Goal: Use online tool/utility

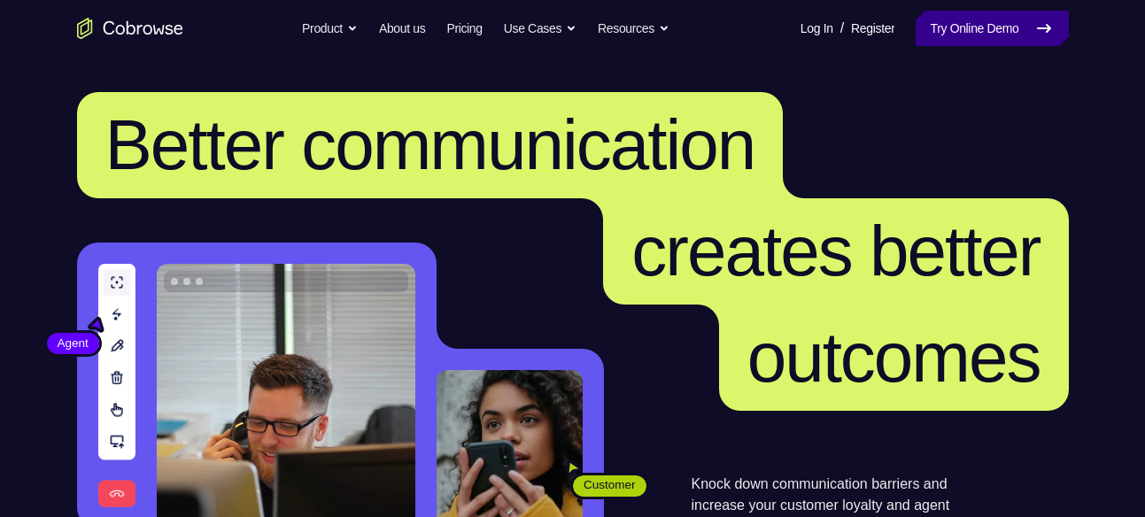
click at [947, 18] on link "Try Online Demo" at bounding box center [992, 28] width 152 height 35
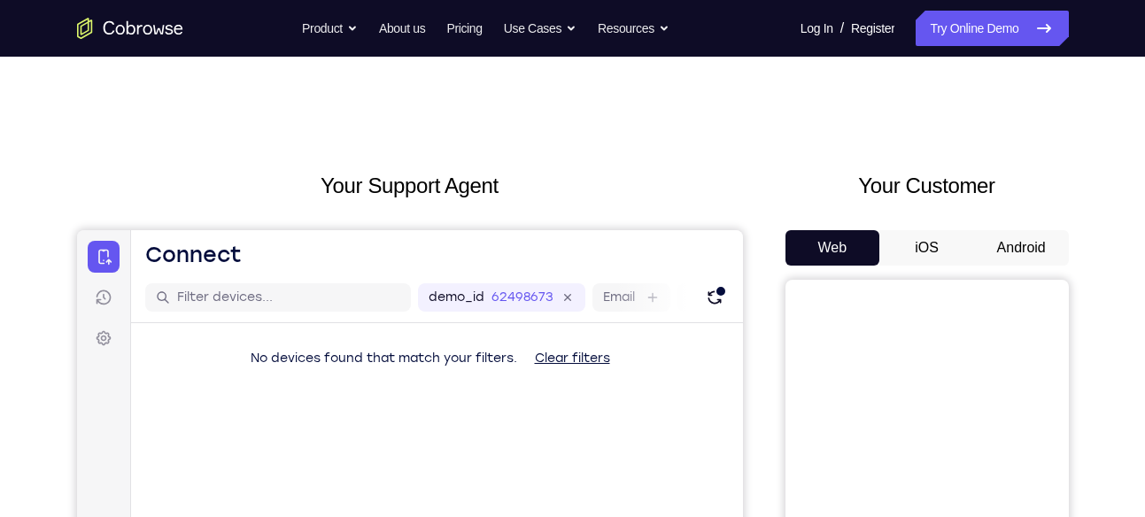
click at [1032, 259] on button "Android" at bounding box center [1021, 247] width 95 height 35
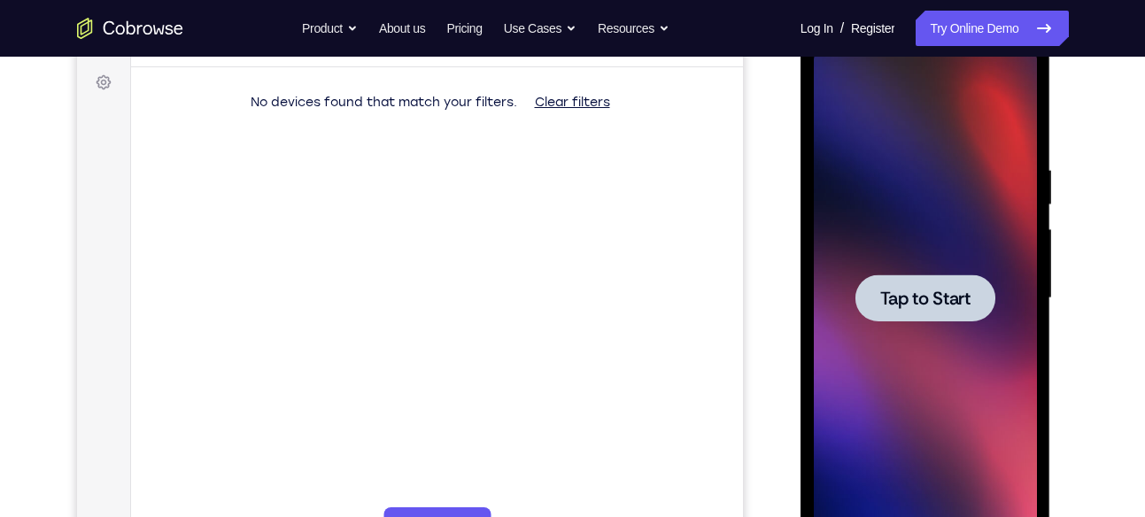
scroll to position [258, 0]
click at [956, 302] on span "Tap to Start" at bounding box center [925, 297] width 90 height 18
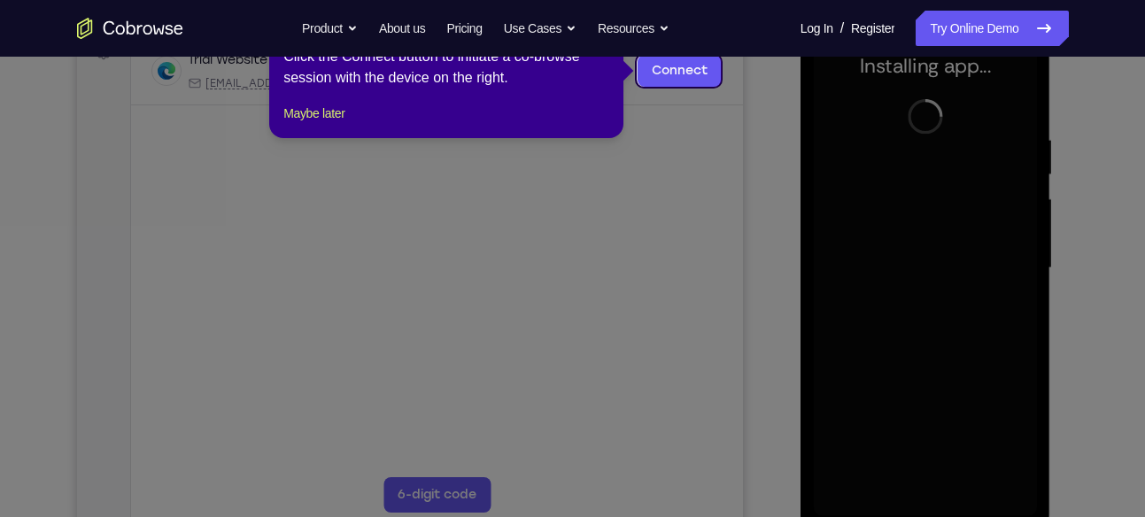
scroll to position [287, 0]
click at [341, 124] on button "Maybe later" at bounding box center [313, 113] width 61 height 21
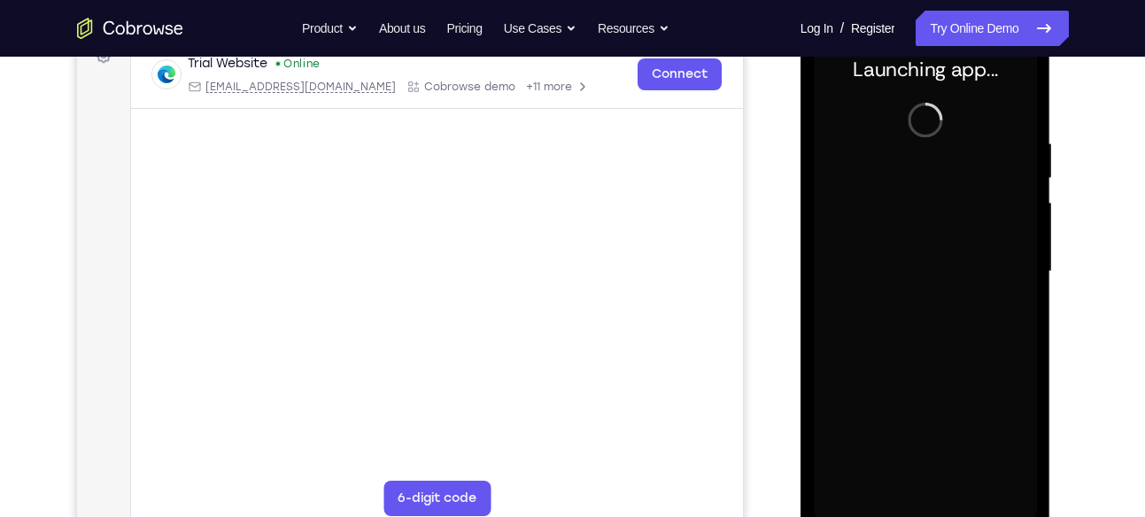
scroll to position [282, 0]
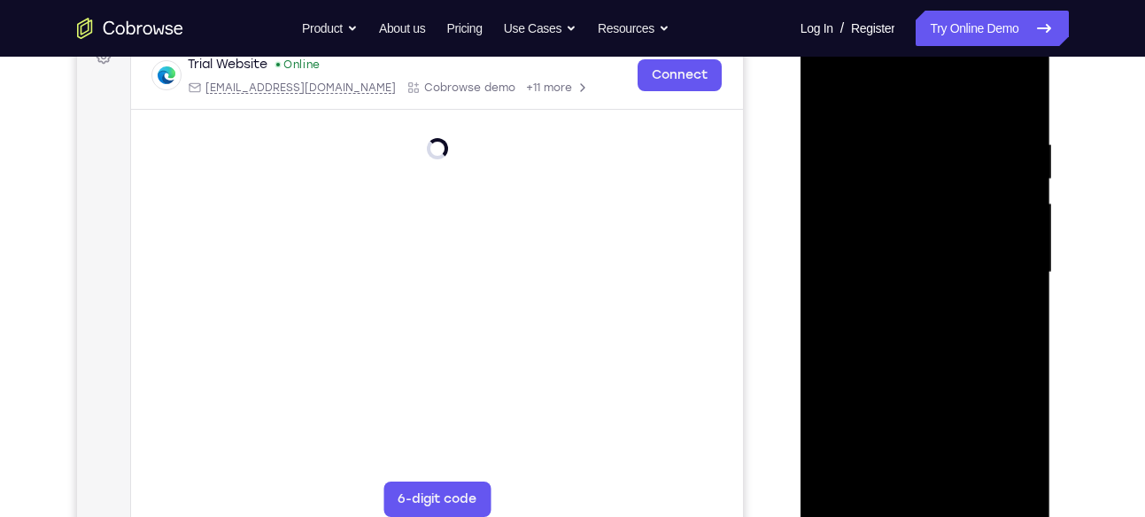
click at [933, 510] on div at bounding box center [925, 273] width 223 height 496
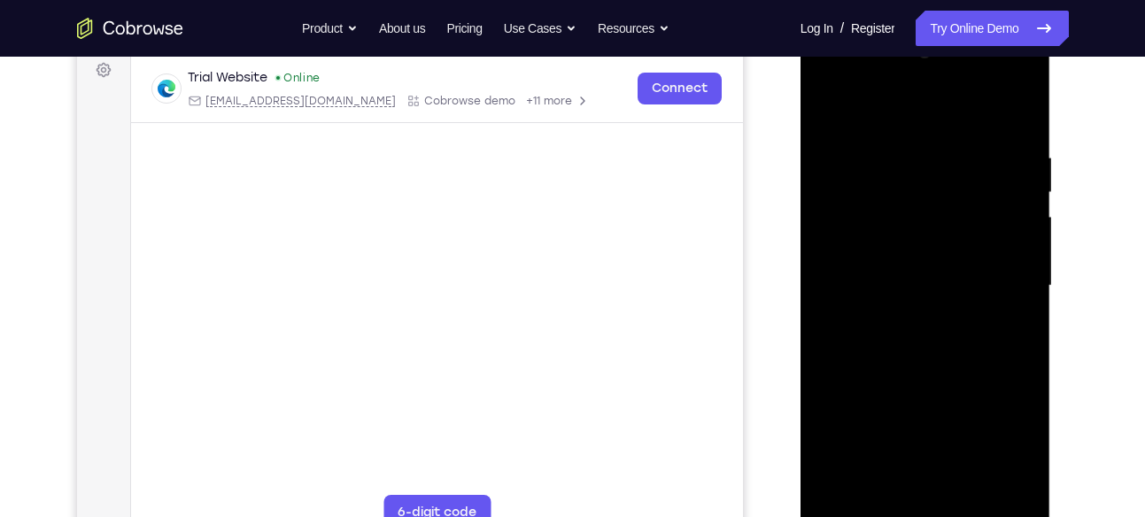
scroll to position [267, 0]
click at [1008, 430] on div at bounding box center [925, 287] width 223 height 496
click at [996, 26] on div at bounding box center [925, 26] width 251 height 0
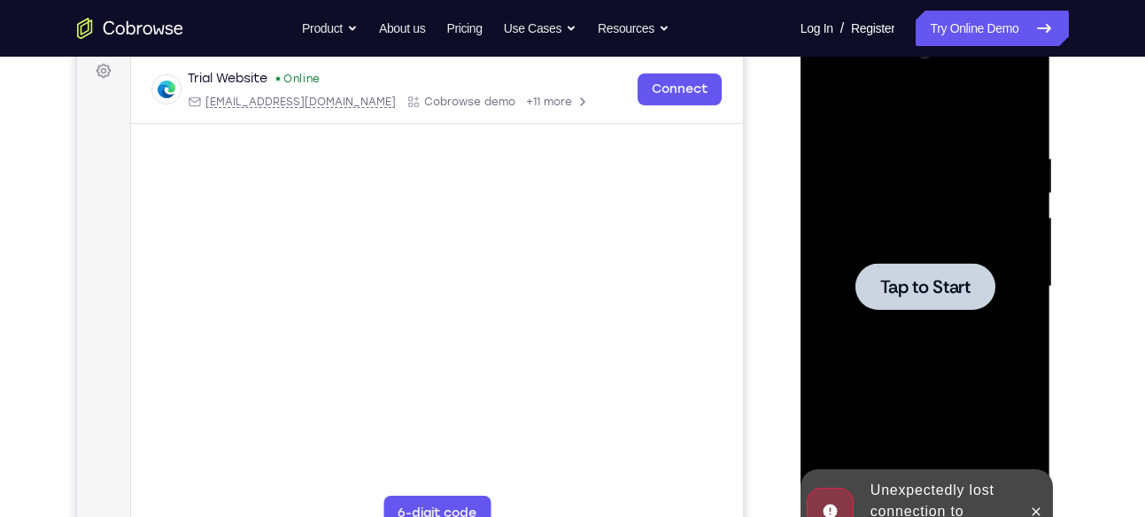
click at [949, 344] on div at bounding box center [925, 287] width 223 height 496
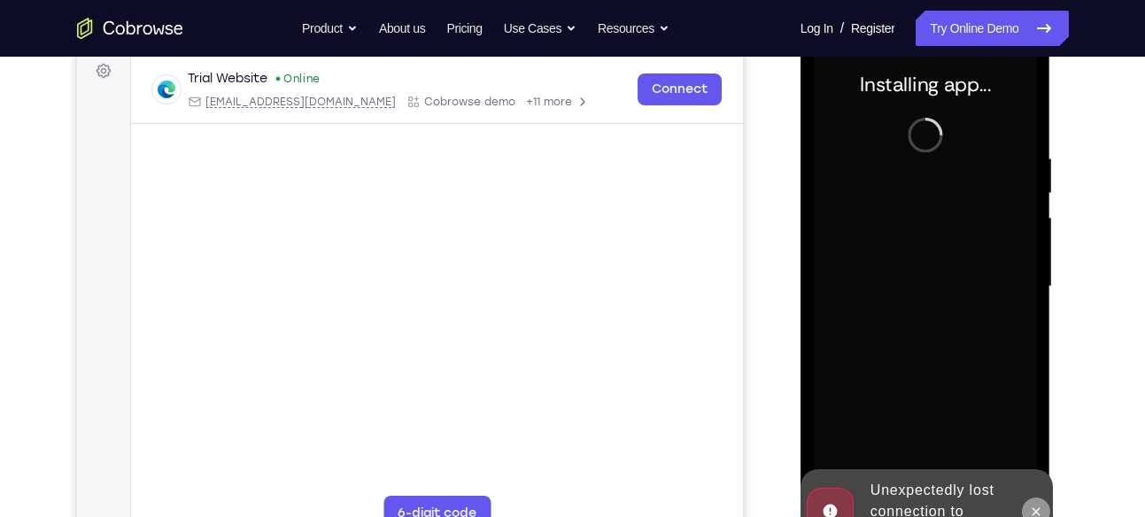
click at [1039, 501] on button at bounding box center [1036, 512] width 28 height 28
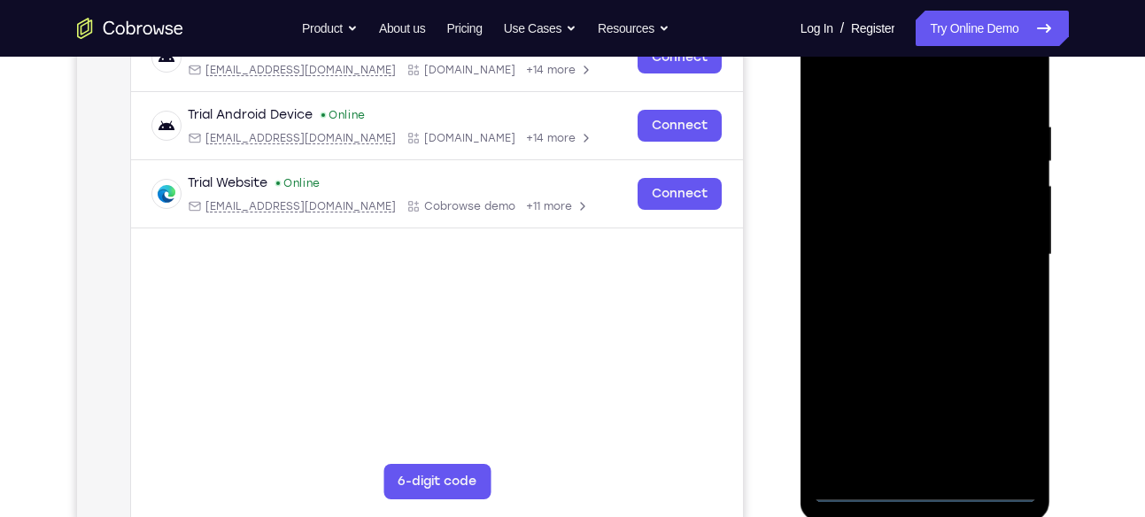
scroll to position [302, 0]
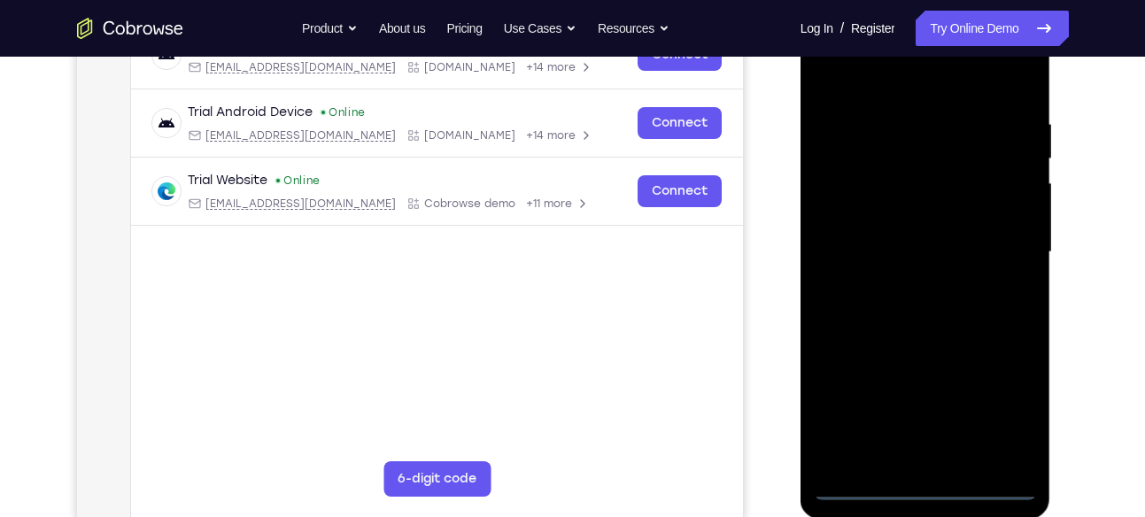
click at [926, 490] on div at bounding box center [925, 252] width 223 height 496
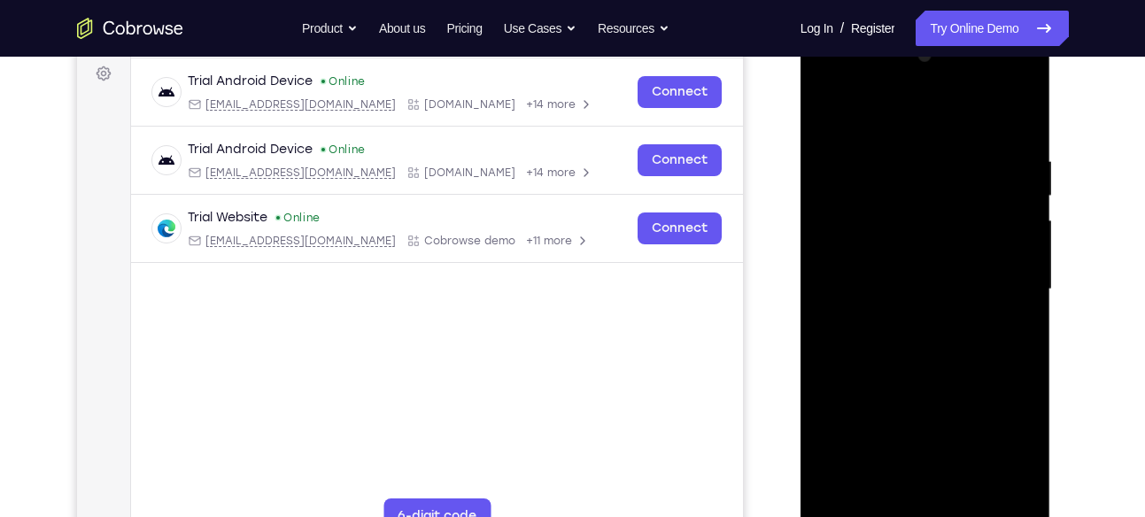
scroll to position [263, 0]
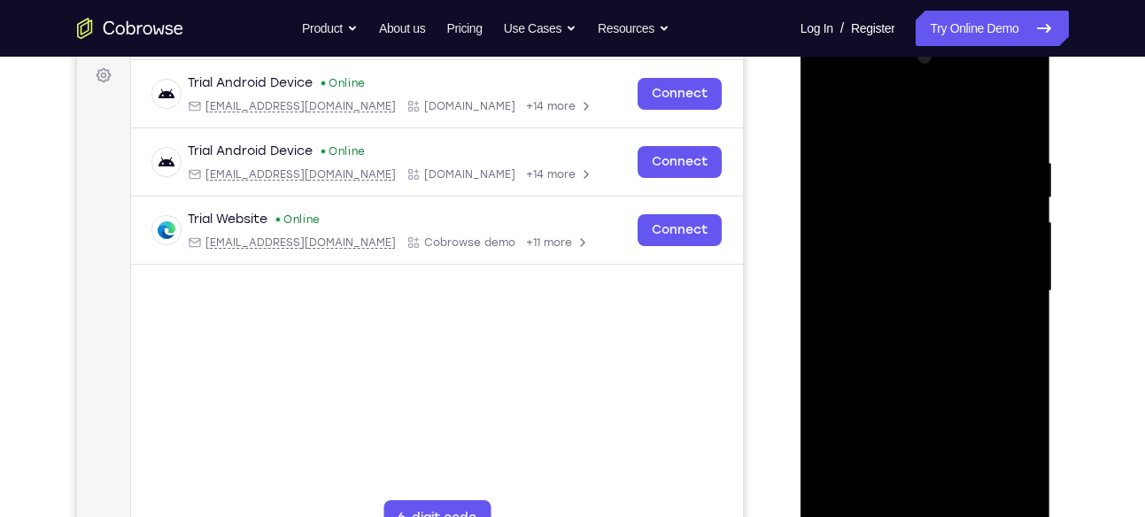
click at [1002, 453] on div at bounding box center [925, 291] width 223 height 496
click at [905, 111] on div at bounding box center [925, 291] width 223 height 496
click at [1002, 297] on div at bounding box center [925, 291] width 223 height 496
click at [915, 322] on div at bounding box center [925, 291] width 223 height 496
click at [922, 256] on div at bounding box center [925, 291] width 223 height 496
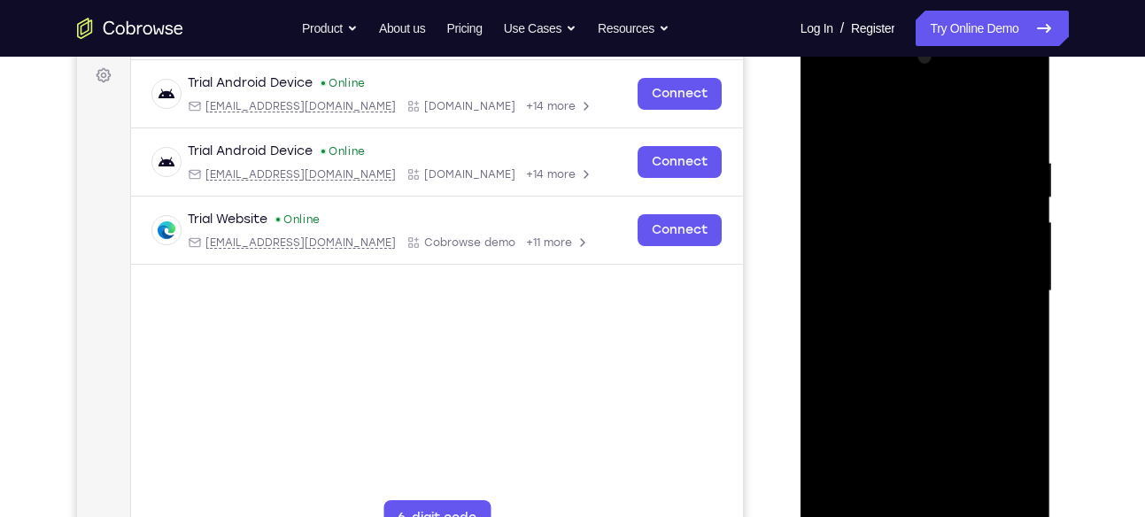
click at [908, 278] on div at bounding box center [925, 291] width 223 height 496
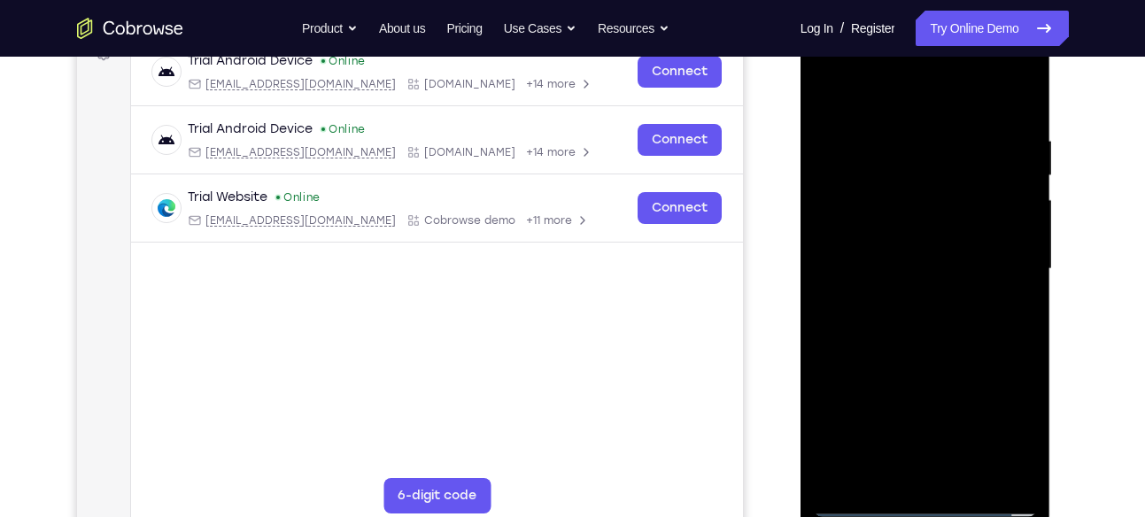
scroll to position [284, 0]
drag, startPoint x: 908, startPoint y: 271, endPoint x: 932, endPoint y: 190, distance: 84.3
click at [932, 190] on div at bounding box center [925, 270] width 223 height 496
click at [929, 225] on div at bounding box center [925, 270] width 223 height 496
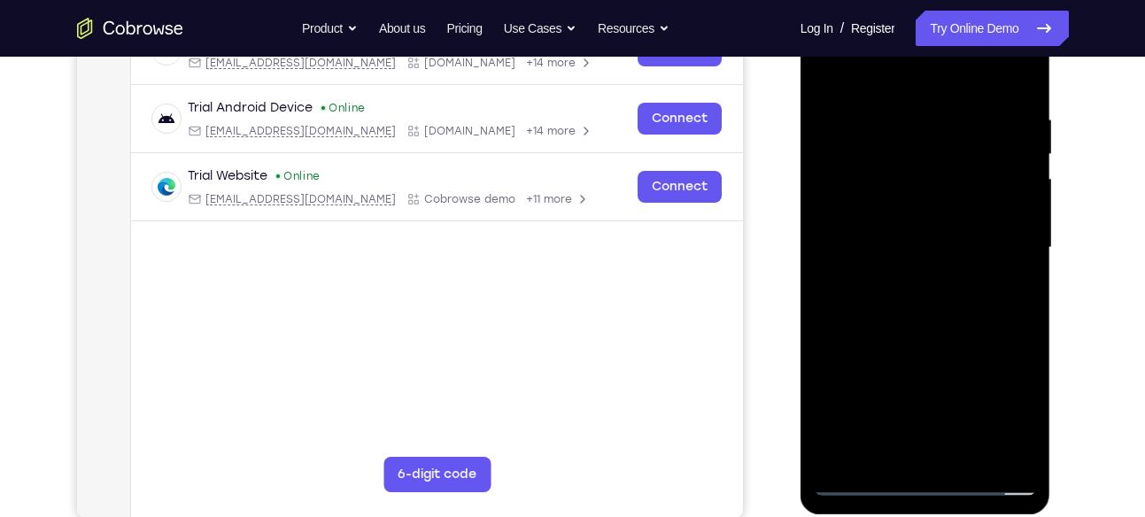
scroll to position [307, 0]
click at [923, 205] on div at bounding box center [925, 247] width 223 height 496
click at [1021, 433] on div at bounding box center [925, 247] width 223 height 496
click at [1016, 319] on div at bounding box center [925, 247] width 223 height 496
click at [1021, 313] on div at bounding box center [925, 247] width 223 height 496
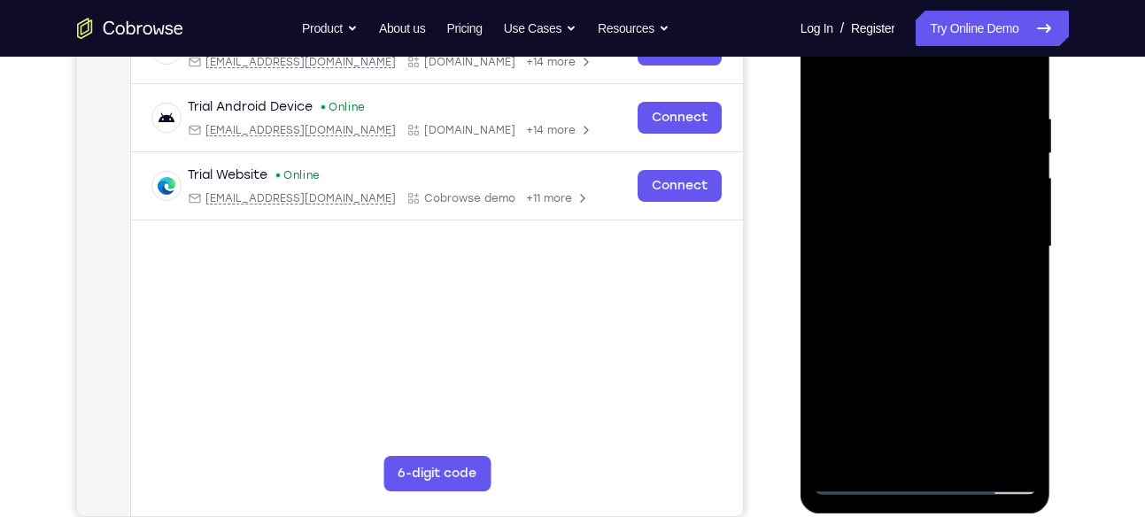
click at [1021, 313] on div at bounding box center [925, 247] width 223 height 496
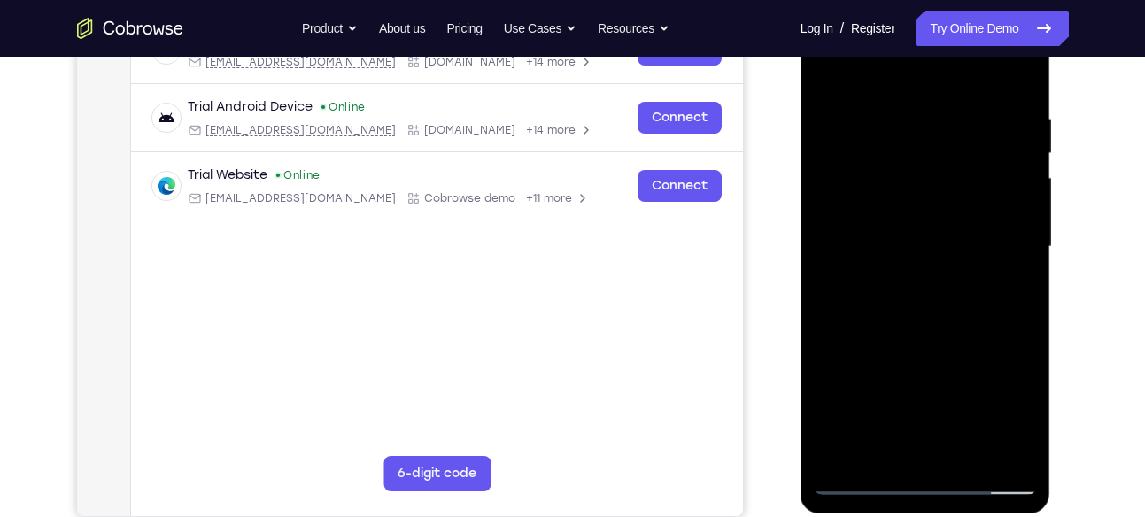
click at [889, 107] on div at bounding box center [925, 247] width 223 height 496
drag, startPoint x: 1021, startPoint y: 261, endPoint x: 886, endPoint y: 261, distance: 134.6
click at [886, 261] on div at bounding box center [925, 247] width 223 height 496
click at [1020, 259] on div at bounding box center [925, 247] width 223 height 496
drag, startPoint x: 868, startPoint y: 258, endPoint x: 1031, endPoint y: 271, distance: 163.5
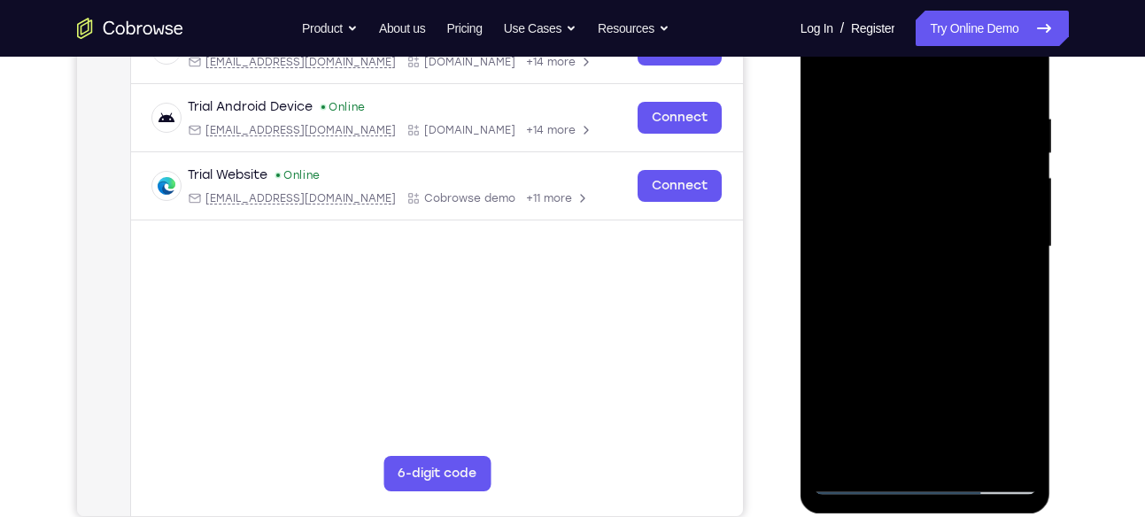
click at [1031, 271] on div at bounding box center [925, 247] width 223 height 496
click at [1020, 279] on div at bounding box center [925, 247] width 223 height 496
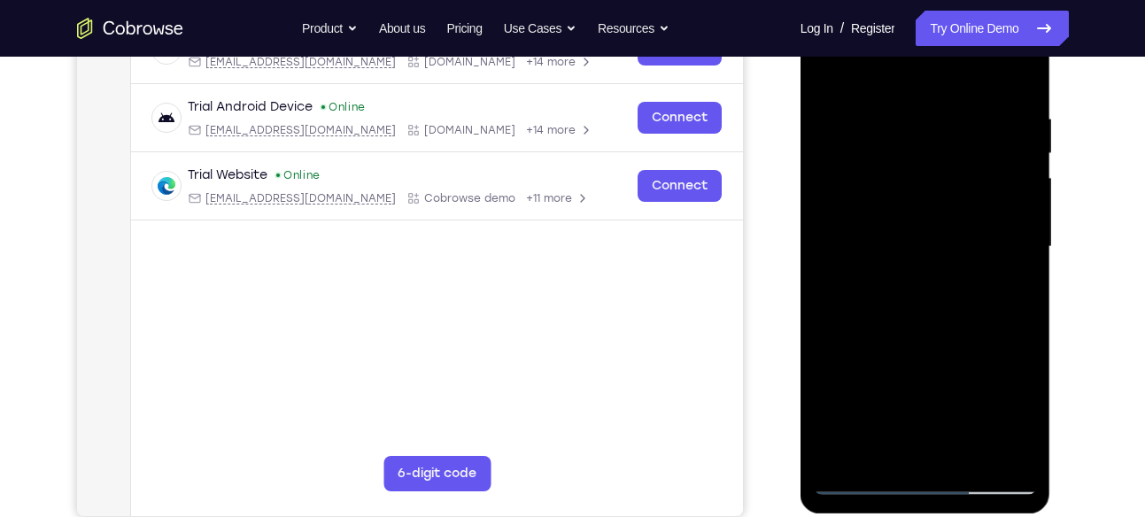
click at [1020, 279] on div at bounding box center [925, 247] width 223 height 496
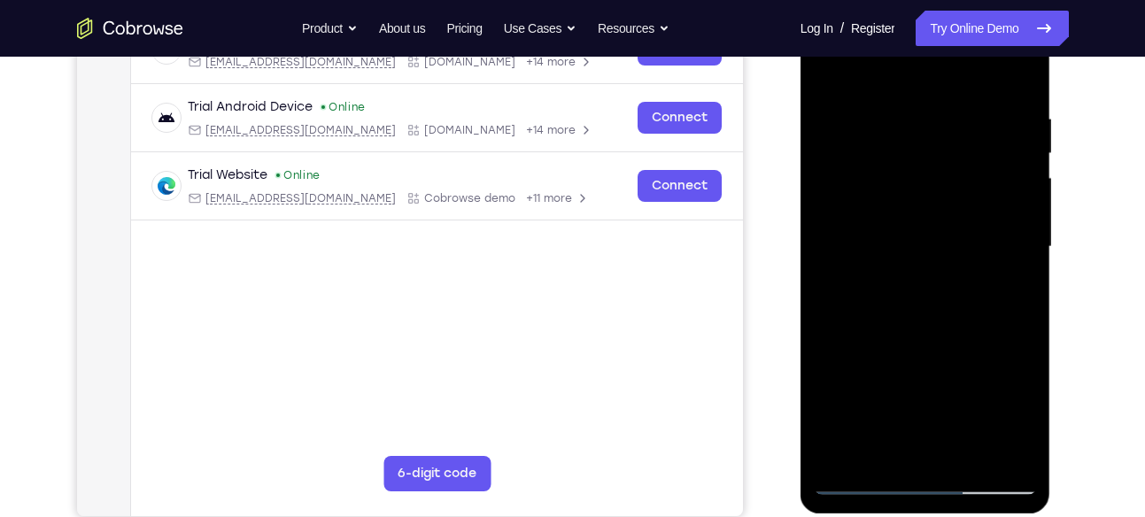
click at [1020, 279] on div at bounding box center [925, 247] width 223 height 496
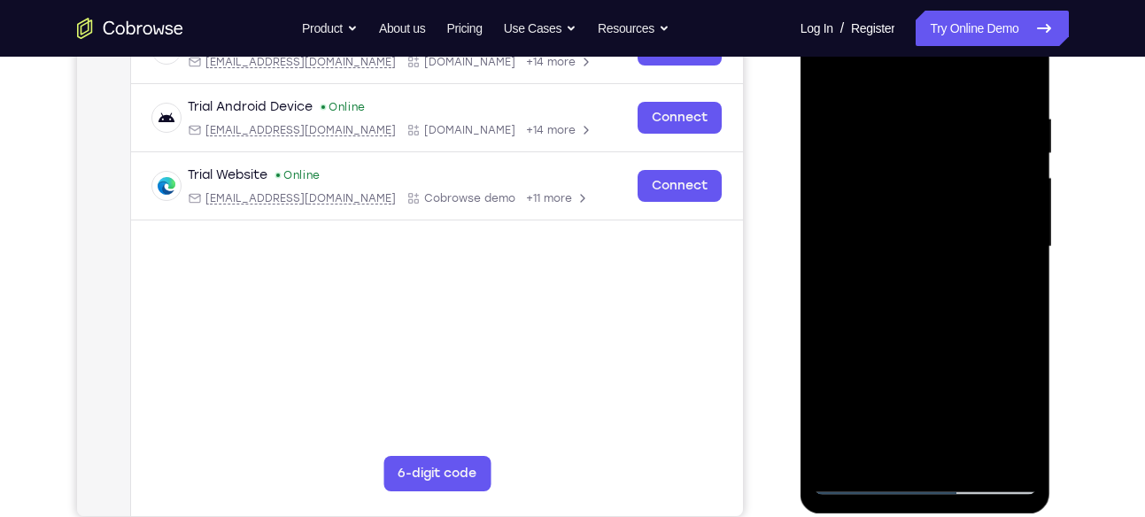
click at [1020, 279] on div at bounding box center [925, 247] width 223 height 496
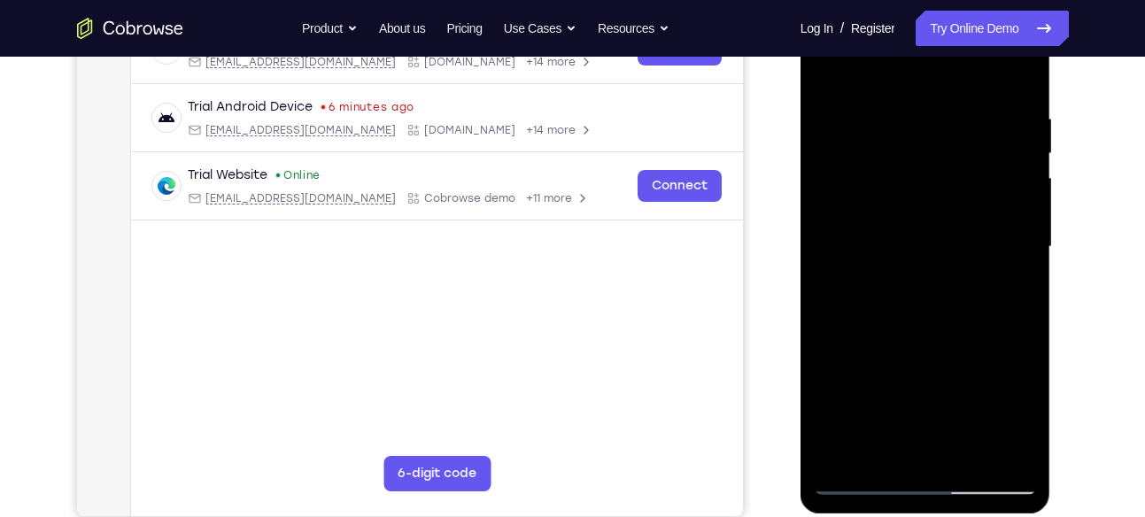
click at [1020, 279] on div at bounding box center [925, 247] width 223 height 496
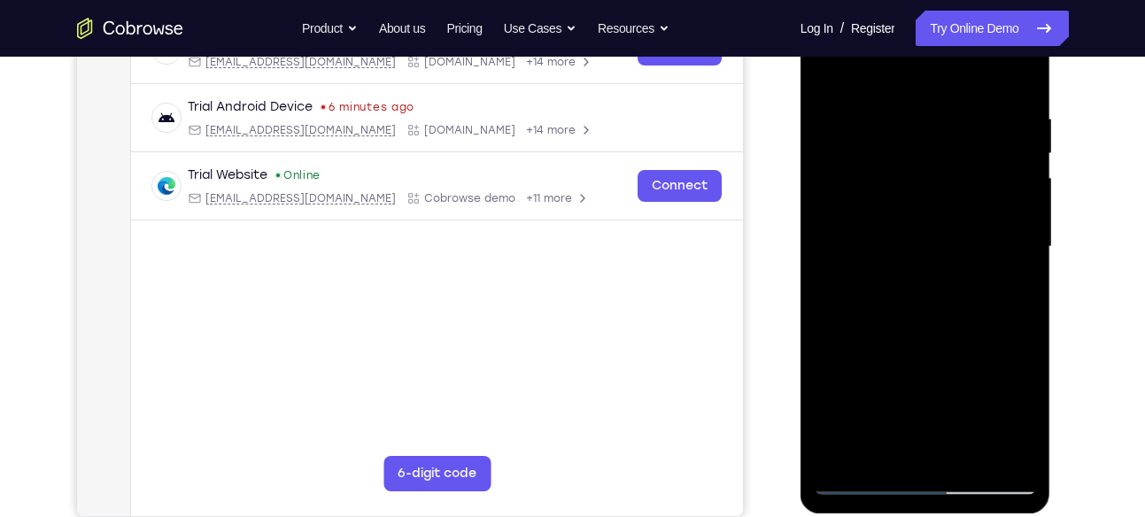
click at [1020, 279] on div at bounding box center [925, 247] width 223 height 496
click at [1019, 75] on div at bounding box center [925, 247] width 223 height 496
drag, startPoint x: 944, startPoint y: 404, endPoint x: 923, endPoint y: 116, distance: 288.5
click at [923, 116] on div at bounding box center [925, 247] width 223 height 496
drag, startPoint x: 920, startPoint y: 318, endPoint x: 918, endPoint y: 53, distance: 264.7
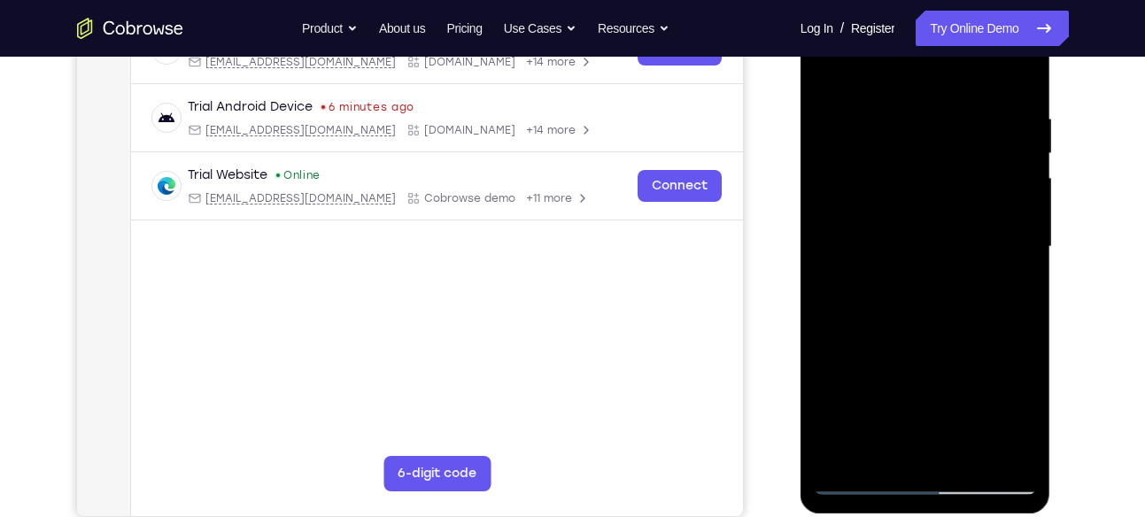
click at [918, 53] on div at bounding box center [925, 247] width 223 height 496
drag, startPoint x: 939, startPoint y: 371, endPoint x: 931, endPoint y: 112, distance: 259.6
click at [931, 112] on div at bounding box center [925, 247] width 223 height 496
click at [930, 255] on div at bounding box center [925, 247] width 223 height 496
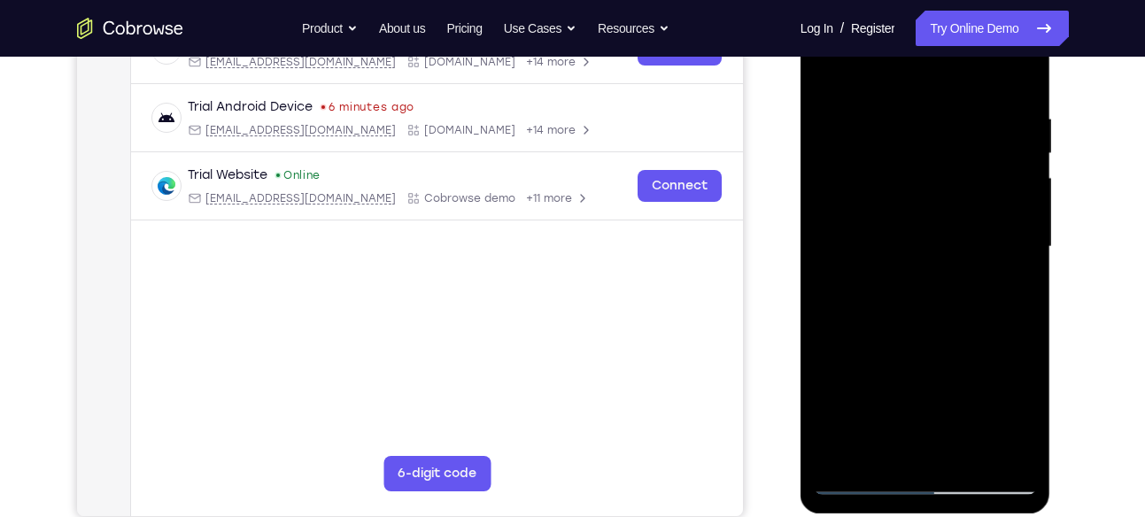
drag, startPoint x: 931, startPoint y: 404, endPoint x: 906, endPoint y: 100, distance: 304.8
click at [906, 100] on div at bounding box center [925, 247] width 223 height 496
drag, startPoint x: 934, startPoint y: 359, endPoint x: 926, endPoint y: 68, distance: 290.5
click at [926, 68] on div at bounding box center [925, 247] width 223 height 496
drag, startPoint x: 921, startPoint y: 104, endPoint x: 927, endPoint y: 413, distance: 309.1
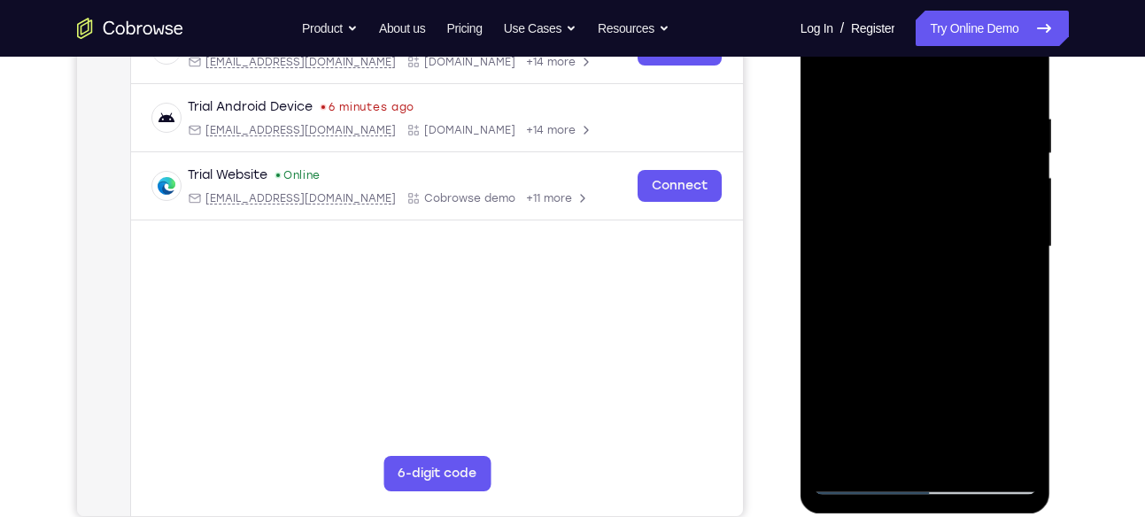
click at [927, 413] on div at bounding box center [925, 247] width 223 height 496
drag, startPoint x: 923, startPoint y: 135, endPoint x: 928, endPoint y: 257, distance: 122.3
click at [928, 257] on div at bounding box center [925, 247] width 223 height 496
drag, startPoint x: 928, startPoint y: 391, endPoint x: 899, endPoint y: 100, distance: 292.8
click at [899, 100] on div at bounding box center [925, 247] width 223 height 496
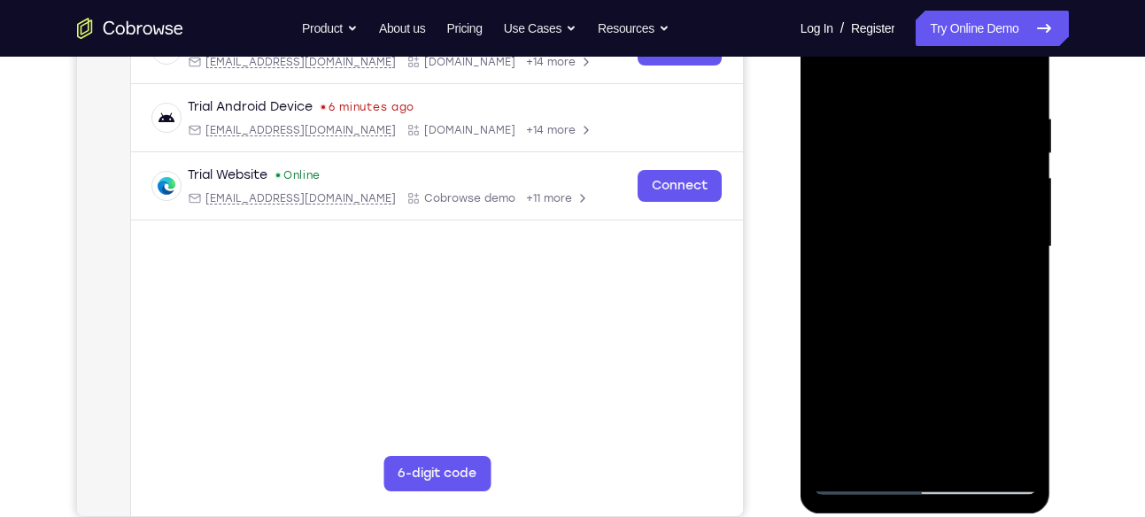
drag, startPoint x: 932, startPoint y: 325, endPoint x: 920, endPoint y: -21, distance: 346.4
click at [920, 0] on html "Online web based iOS Simulators and Android Emulators. Run iPhone, iPad, Mobile…" at bounding box center [926, 251] width 252 height 531
drag, startPoint x: 914, startPoint y: 127, endPoint x: 944, endPoint y: 406, distance: 280.5
click at [944, 406] on div at bounding box center [925, 247] width 223 height 496
drag, startPoint x: 923, startPoint y: 126, endPoint x: 923, endPoint y: 296, distance: 170.0
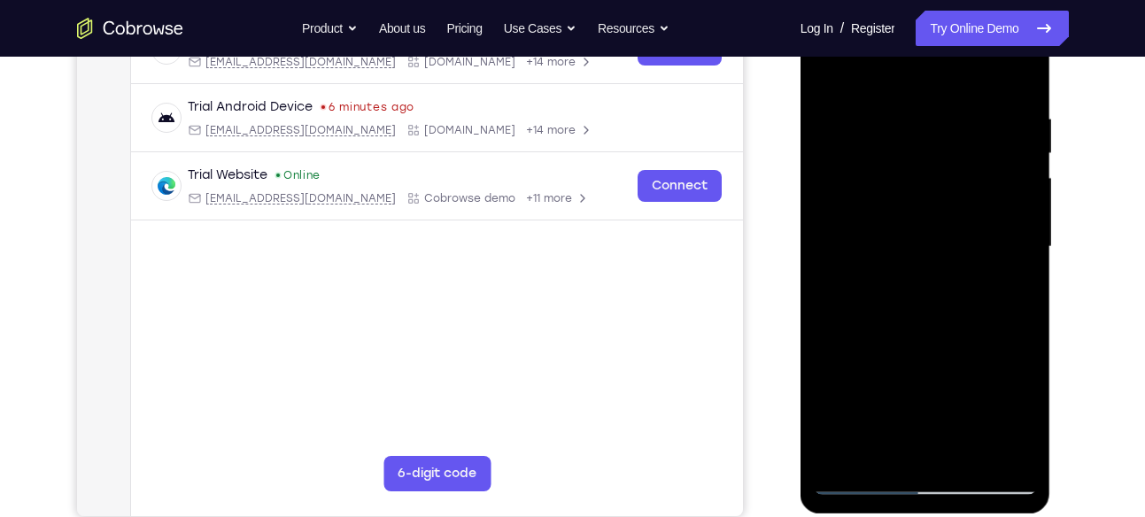
click at [923, 296] on div at bounding box center [925, 247] width 223 height 496
click at [877, 235] on div at bounding box center [925, 247] width 223 height 496
drag, startPoint x: 921, startPoint y: 112, endPoint x: 941, endPoint y: 366, distance: 254.9
click at [941, 366] on div at bounding box center [925, 247] width 223 height 496
click at [923, 128] on div at bounding box center [925, 247] width 223 height 496
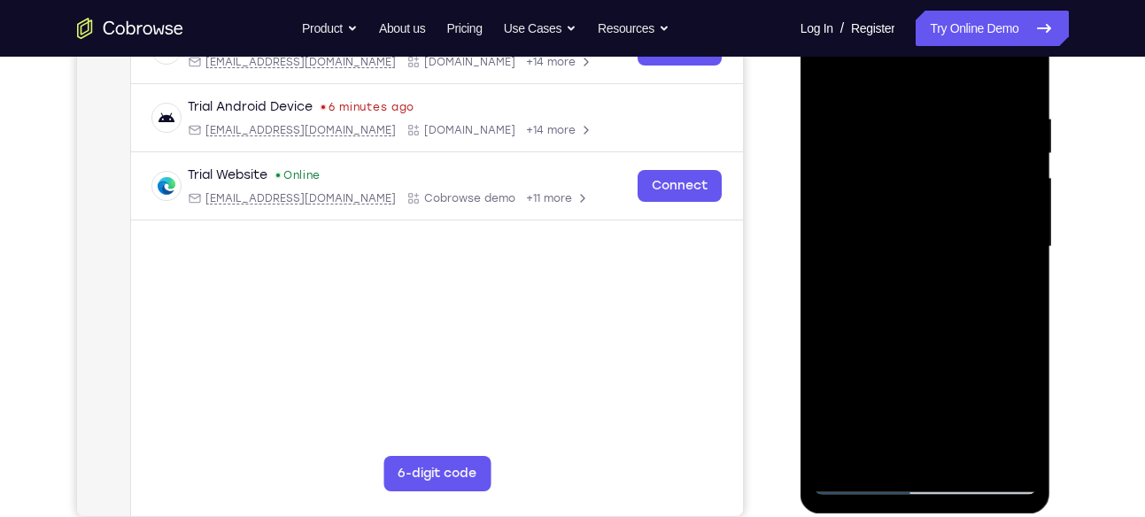
click at [864, 450] on div at bounding box center [925, 247] width 223 height 496
click at [967, 452] on div at bounding box center [925, 247] width 223 height 496
click at [942, 337] on div at bounding box center [925, 247] width 223 height 496
click at [951, 244] on div at bounding box center [925, 247] width 223 height 496
click at [957, 233] on div at bounding box center [925, 247] width 223 height 496
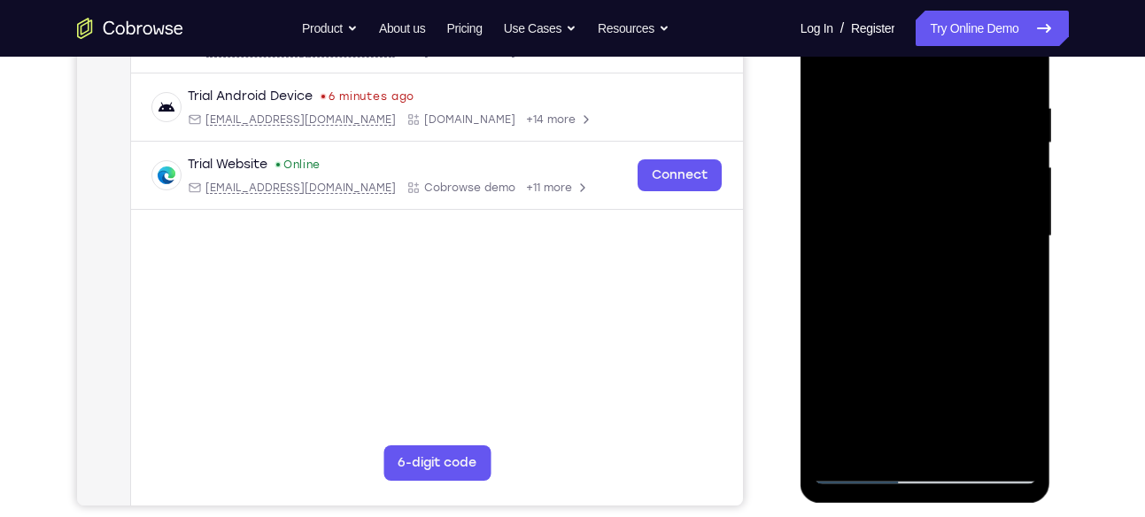
scroll to position [317, 0]
click at [920, 437] on div at bounding box center [925, 237] width 223 height 496
click at [1014, 409] on div at bounding box center [925, 237] width 223 height 496
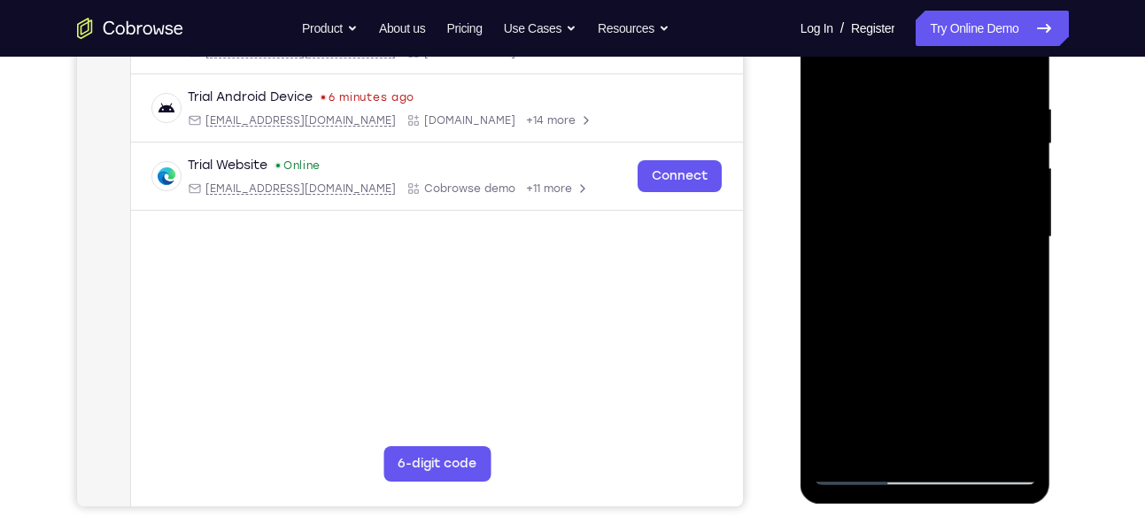
click at [1014, 409] on div at bounding box center [925, 237] width 223 height 496
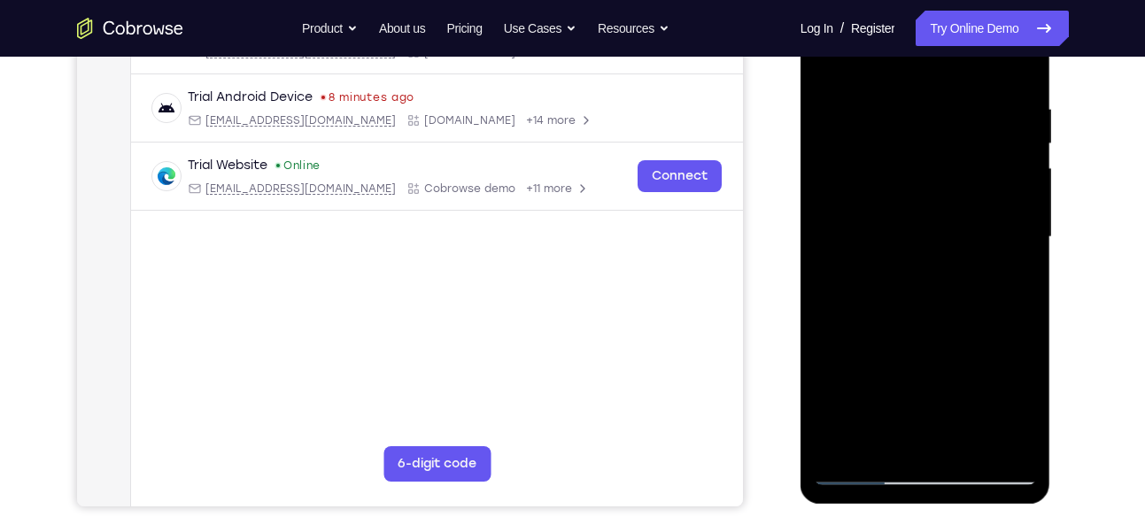
click at [1008, 279] on div at bounding box center [925, 237] width 223 height 496
click at [829, 66] on div at bounding box center [925, 237] width 223 height 496
click at [826, 60] on div at bounding box center [925, 237] width 223 height 496
drag, startPoint x: 928, startPoint y: 149, endPoint x: 922, endPoint y: 352, distance: 203.7
click at [922, 352] on div at bounding box center [925, 237] width 223 height 496
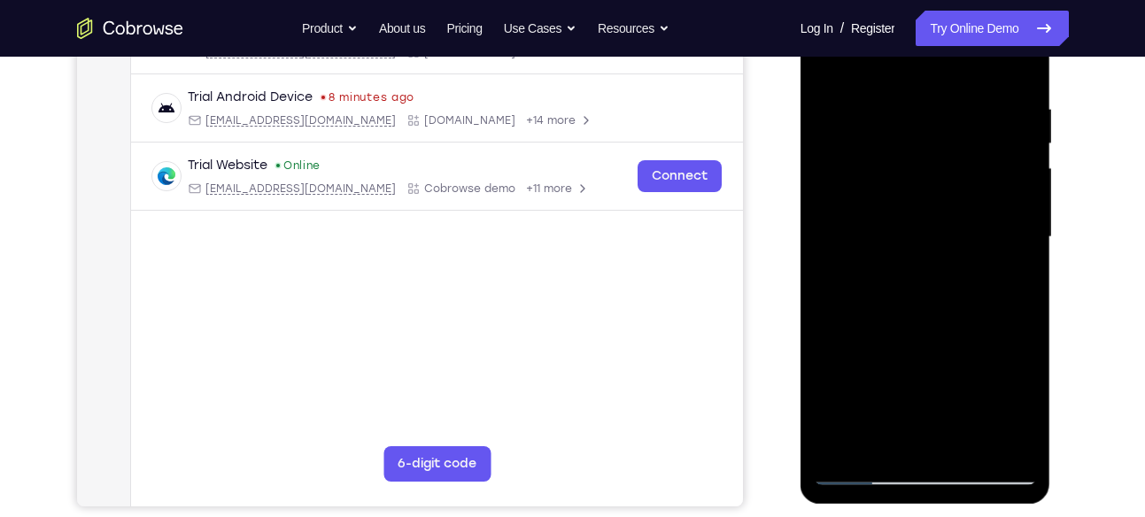
click at [897, 94] on div at bounding box center [925, 237] width 223 height 496
drag, startPoint x: 1011, startPoint y: 263, endPoint x: 832, endPoint y: 285, distance: 180.2
click at [832, 285] on div at bounding box center [925, 237] width 223 height 496
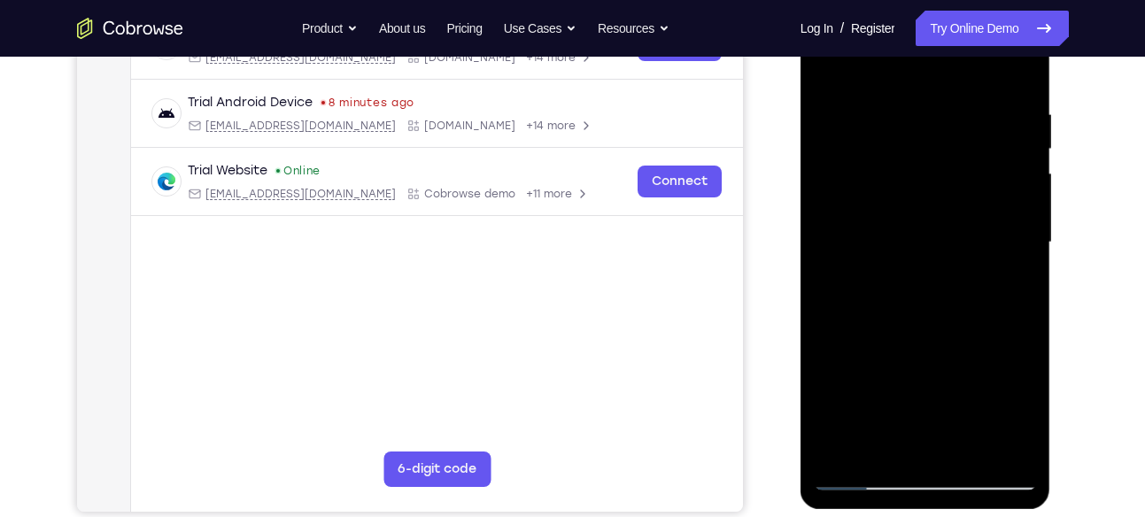
scroll to position [311, 0]
click at [1018, 270] on div at bounding box center [925, 244] width 223 height 496
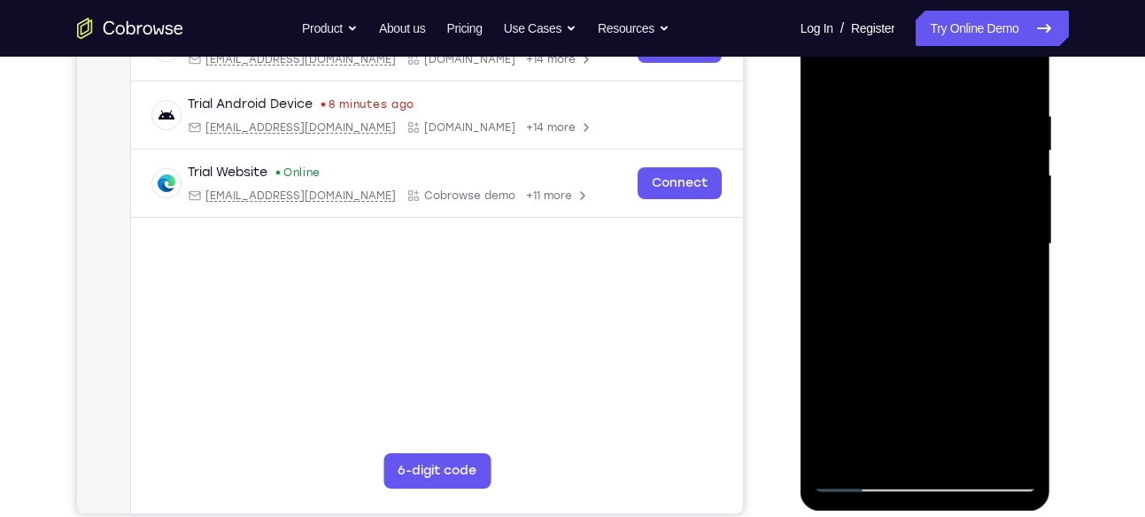
scroll to position [309, 0]
click at [1018, 270] on div at bounding box center [925, 245] width 223 height 496
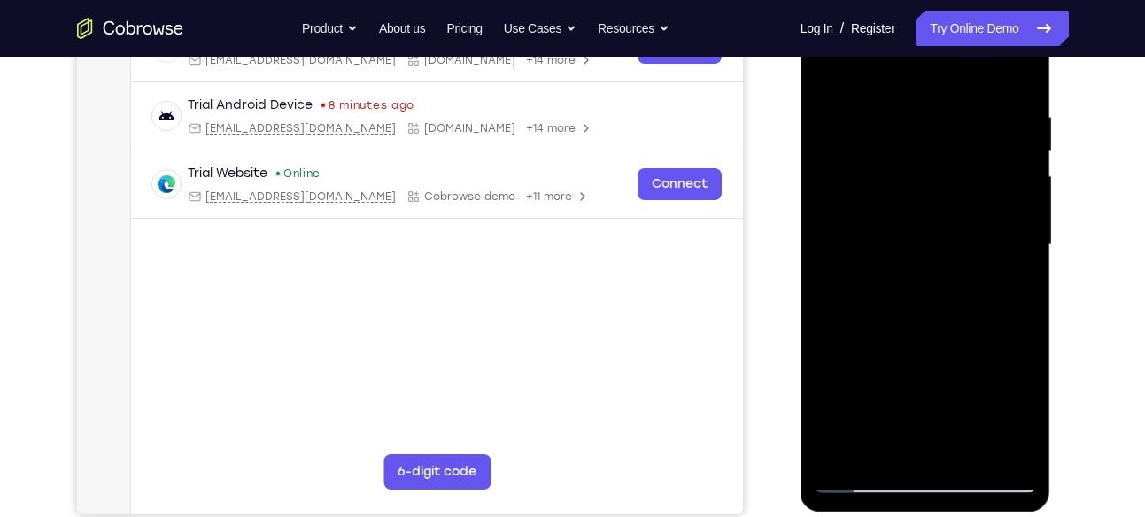
click at [1018, 270] on div at bounding box center [925, 245] width 223 height 496
click at [827, 287] on div at bounding box center [925, 245] width 223 height 496
click at [1019, 281] on div at bounding box center [925, 245] width 223 height 496
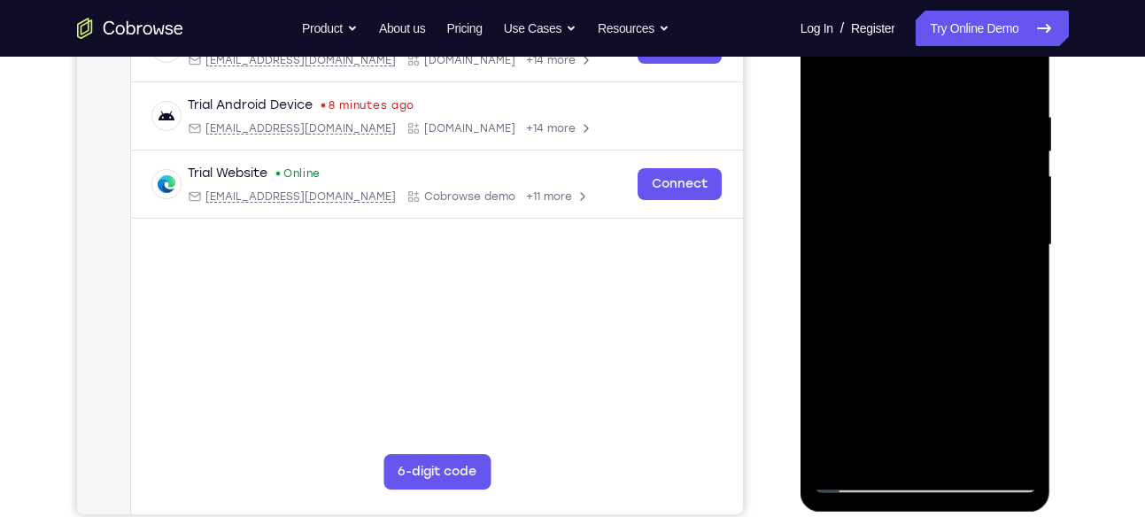
click at [824, 269] on div at bounding box center [925, 245] width 223 height 496
click at [1015, 259] on div at bounding box center [925, 245] width 223 height 496
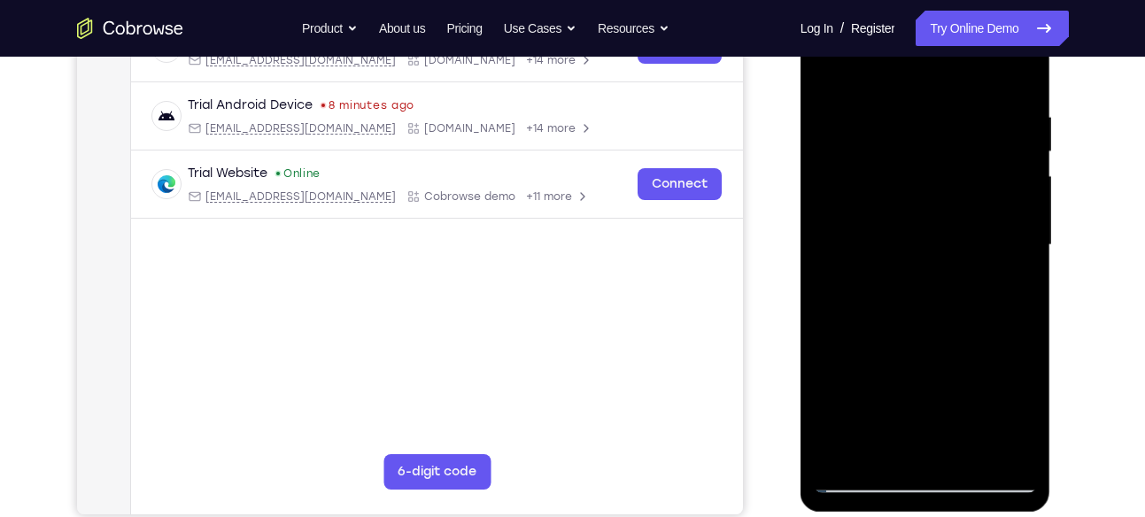
click at [1015, 259] on div at bounding box center [925, 245] width 223 height 496
click at [1016, 220] on div at bounding box center [925, 245] width 223 height 496
click at [1010, 204] on div at bounding box center [925, 245] width 223 height 496
click at [1028, 225] on div at bounding box center [925, 245] width 223 height 496
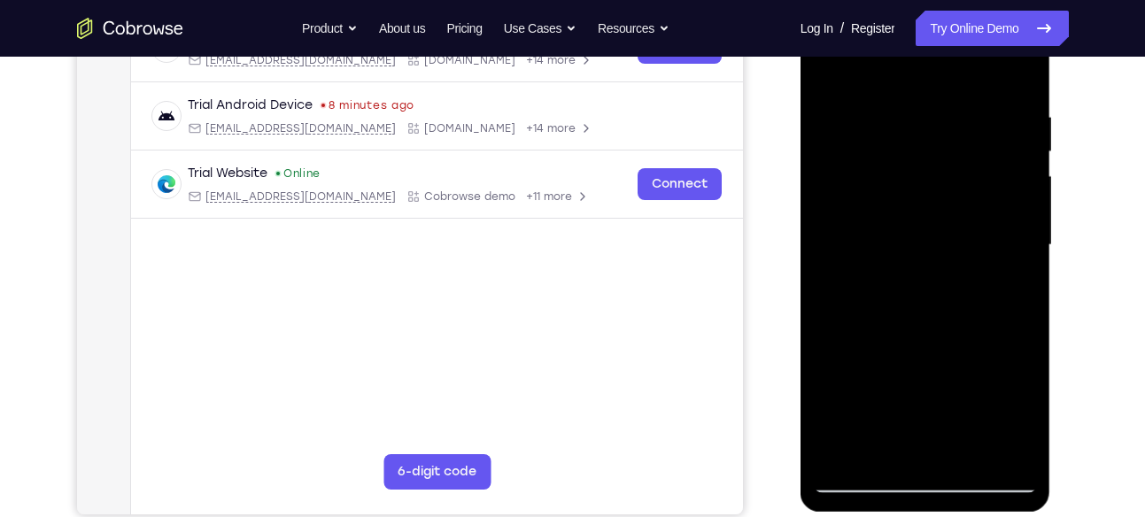
click at [1003, 80] on div at bounding box center [925, 245] width 223 height 496
click at [1011, 97] on div at bounding box center [925, 245] width 223 height 496
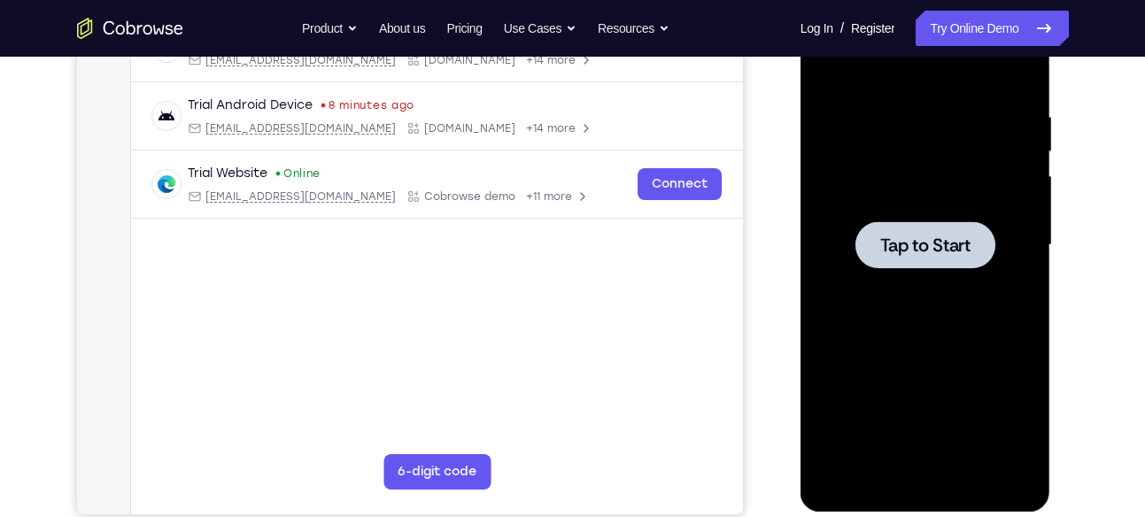
click at [887, 254] on span "Tap to Start" at bounding box center [925, 245] width 90 height 18
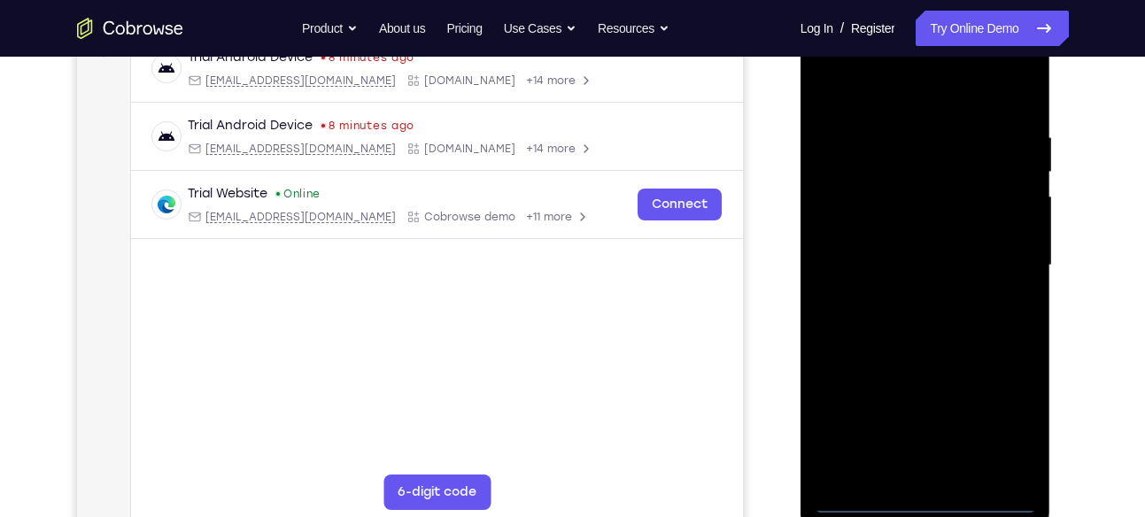
scroll to position [288, 0]
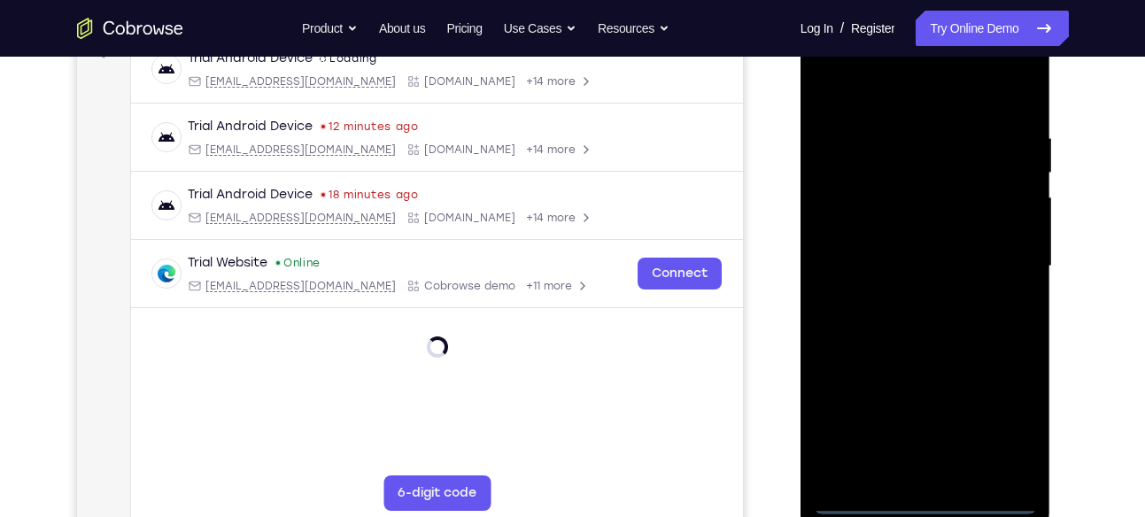
click at [931, 505] on div at bounding box center [925, 267] width 223 height 496
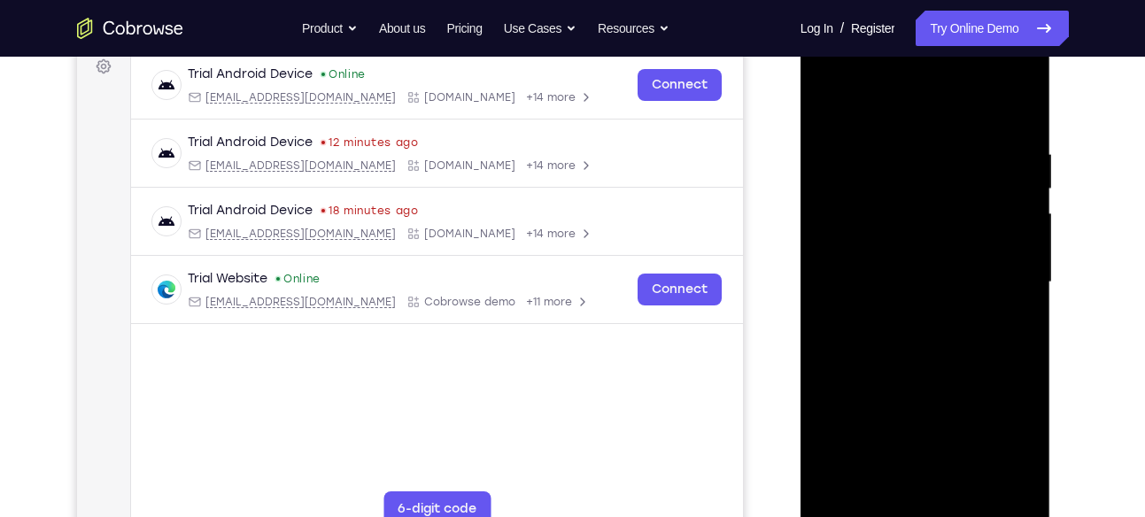
scroll to position [270, 0]
drag, startPoint x: 131, startPoint y: 499, endPoint x: 781, endPoint y: 315, distance: 675.5
click at [781, 315] on div "Your Support Agent Your Customer Web iOS Android" at bounding box center [573, 227] width 992 height 654
click at [907, 84] on div at bounding box center [925, 284] width 223 height 496
click at [1017, 495] on div at bounding box center [925, 284] width 223 height 496
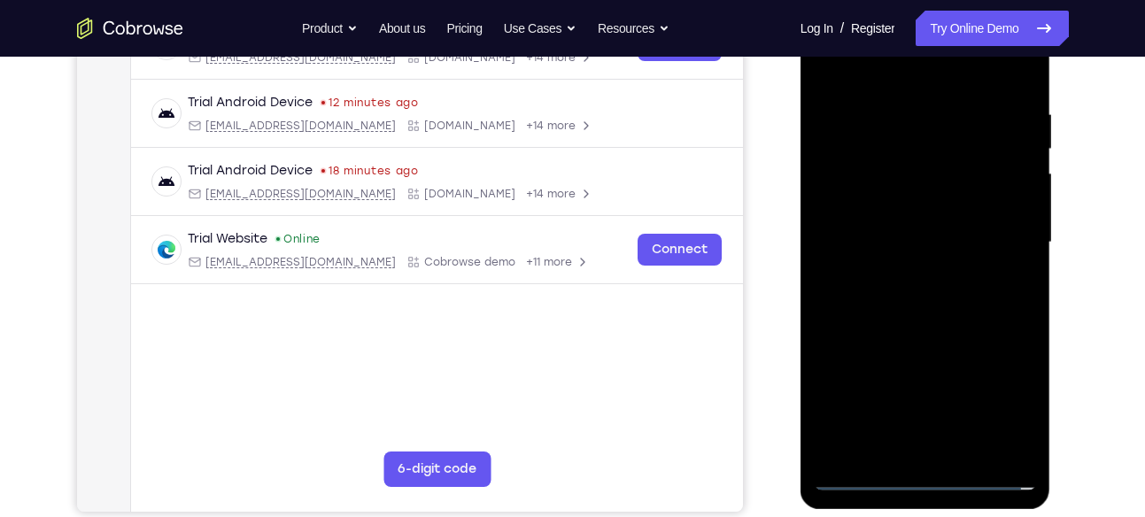
scroll to position [313, 0]
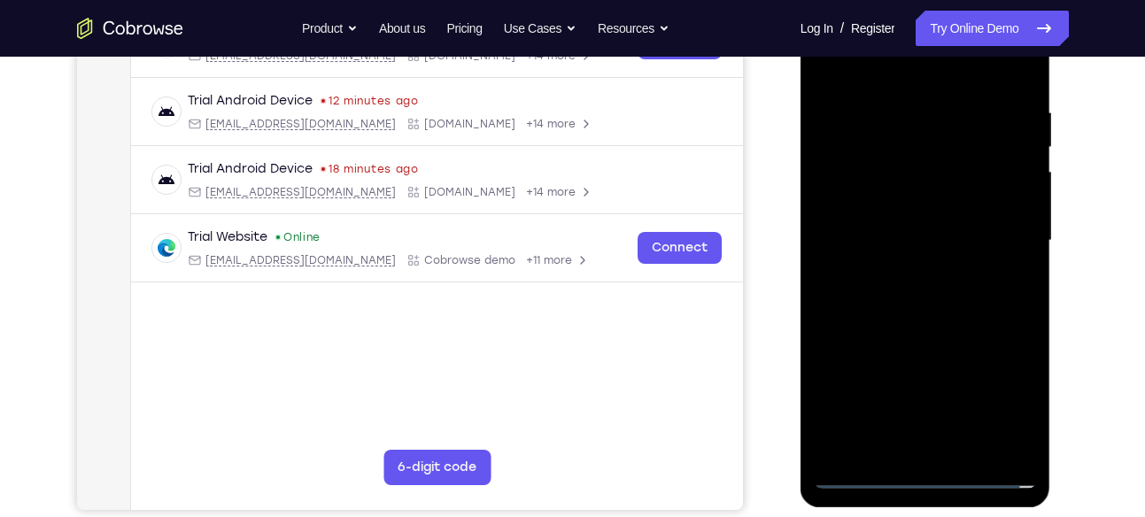
click at [910, 270] on div at bounding box center [925, 241] width 223 height 496
click at [949, 237] on div at bounding box center [925, 241] width 223 height 496
click at [949, 206] on div at bounding box center [925, 241] width 223 height 496
click at [930, 236] on div at bounding box center [925, 241] width 223 height 496
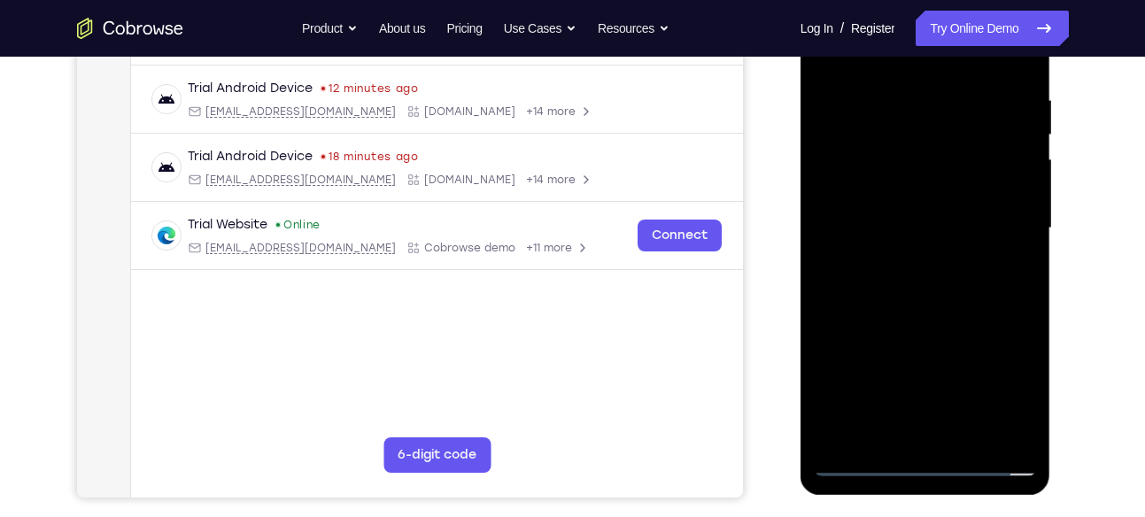
click at [931, 284] on div at bounding box center [925, 229] width 223 height 496
click at [933, 277] on div at bounding box center [925, 229] width 223 height 496
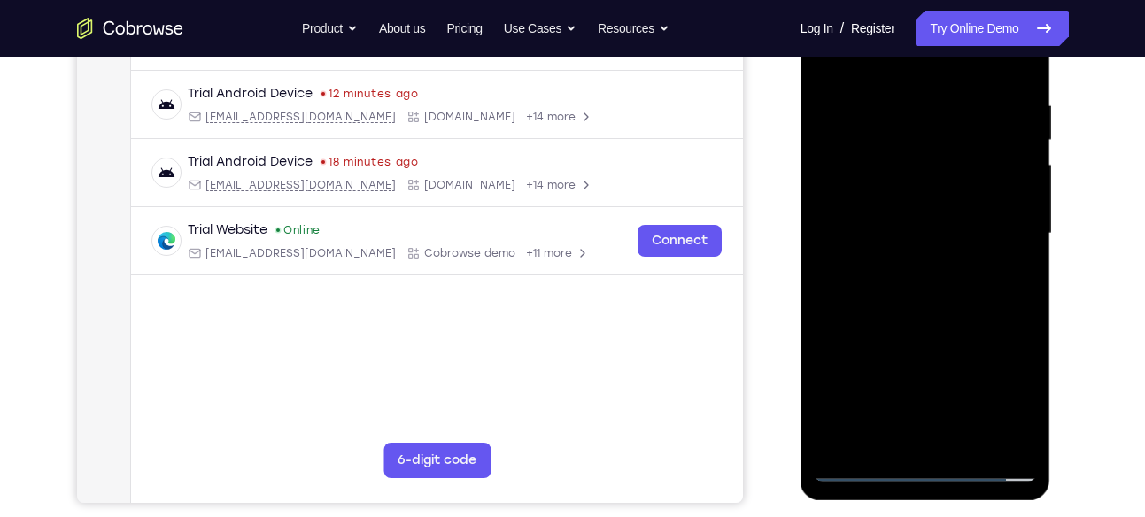
scroll to position [314, 0]
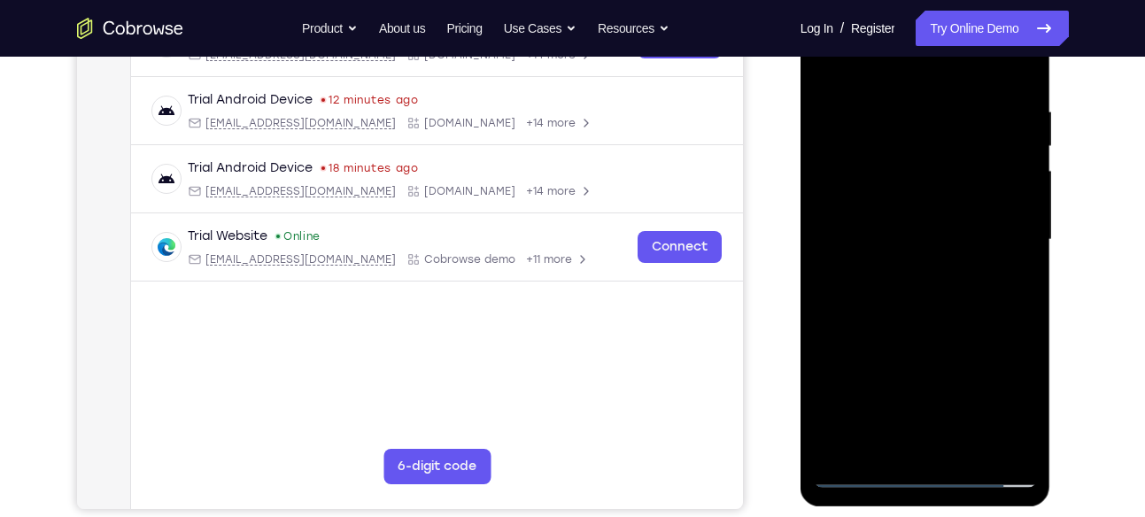
click at [965, 318] on div at bounding box center [925, 240] width 223 height 496
click at [1016, 289] on div at bounding box center [925, 240] width 223 height 496
click at [962, 297] on div at bounding box center [925, 240] width 223 height 496
click at [837, 176] on div at bounding box center [925, 240] width 223 height 496
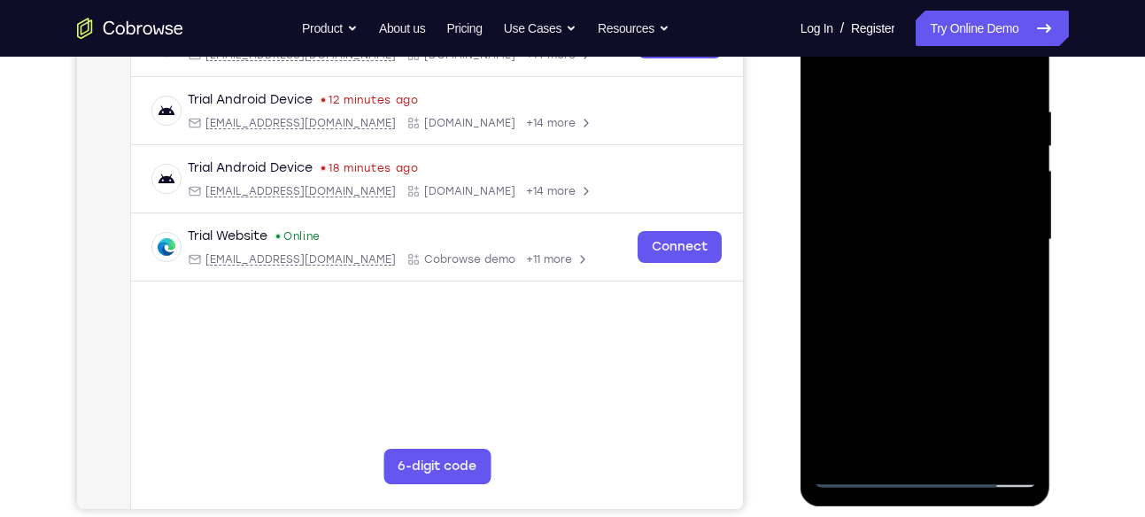
click at [920, 282] on div at bounding box center [925, 240] width 223 height 496
click at [918, 182] on div at bounding box center [925, 240] width 223 height 496
click at [922, 227] on div at bounding box center [925, 240] width 223 height 496
click at [1031, 427] on div at bounding box center [925, 240] width 223 height 496
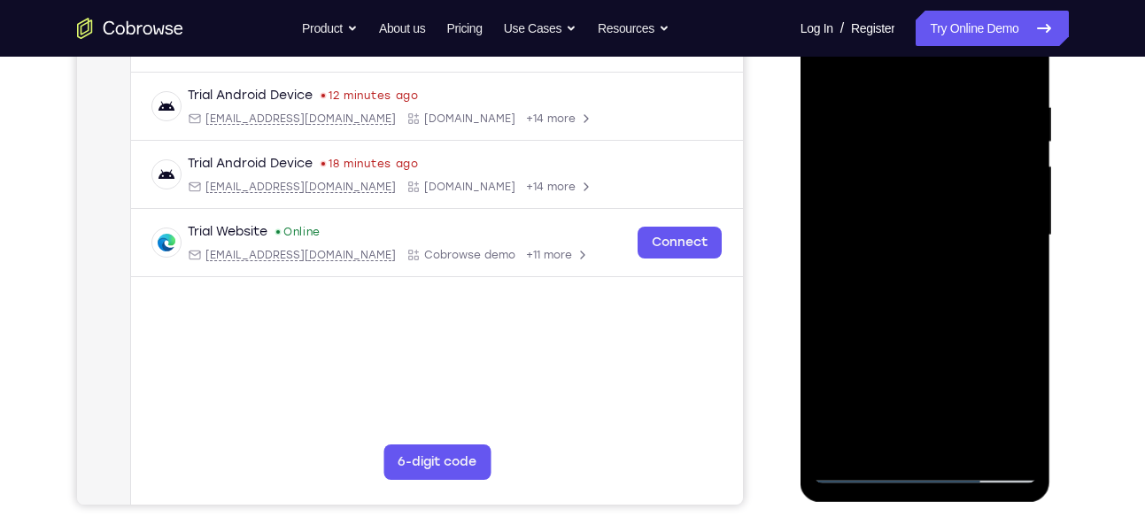
scroll to position [318, 0]
click at [1021, 401] on div at bounding box center [925, 236] width 223 height 496
click at [1004, 452] on div at bounding box center [925, 236] width 223 height 496
click at [958, 302] on div at bounding box center [925, 236] width 223 height 496
drag, startPoint x: 916, startPoint y: 387, endPoint x: 916, endPoint y: 187, distance: 200.1
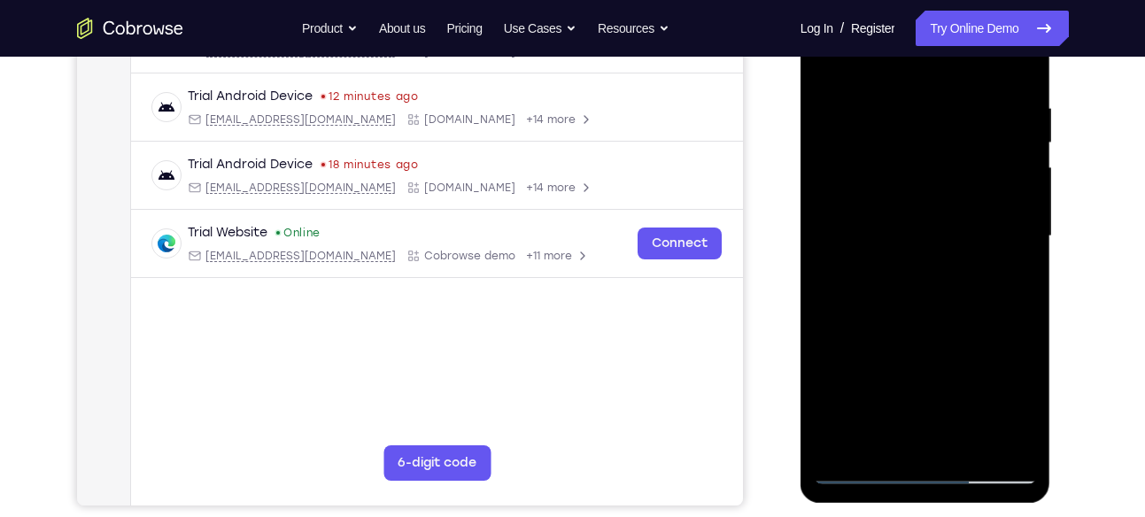
click at [916, 187] on div at bounding box center [925, 236] width 223 height 496
click at [880, 439] on div at bounding box center [925, 236] width 223 height 496
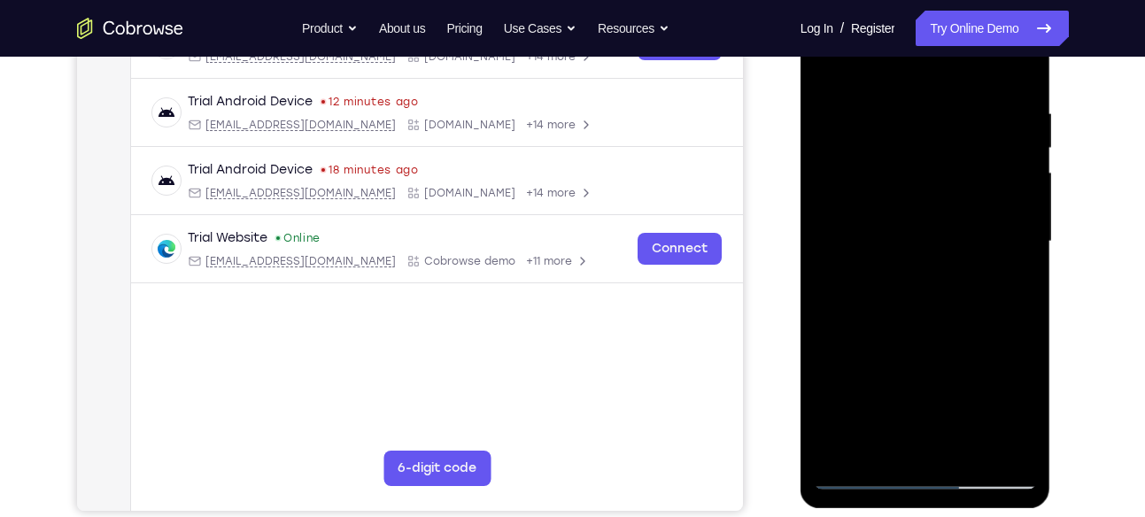
click at [922, 65] on div at bounding box center [925, 242] width 223 height 496
drag, startPoint x: 922, startPoint y: 137, endPoint x: 904, endPoint y: 261, distance: 125.2
click at [904, 261] on div at bounding box center [925, 242] width 223 height 496
click at [923, 104] on div at bounding box center [925, 242] width 223 height 496
drag, startPoint x: 1003, startPoint y: 373, endPoint x: 859, endPoint y: 373, distance: 144.3
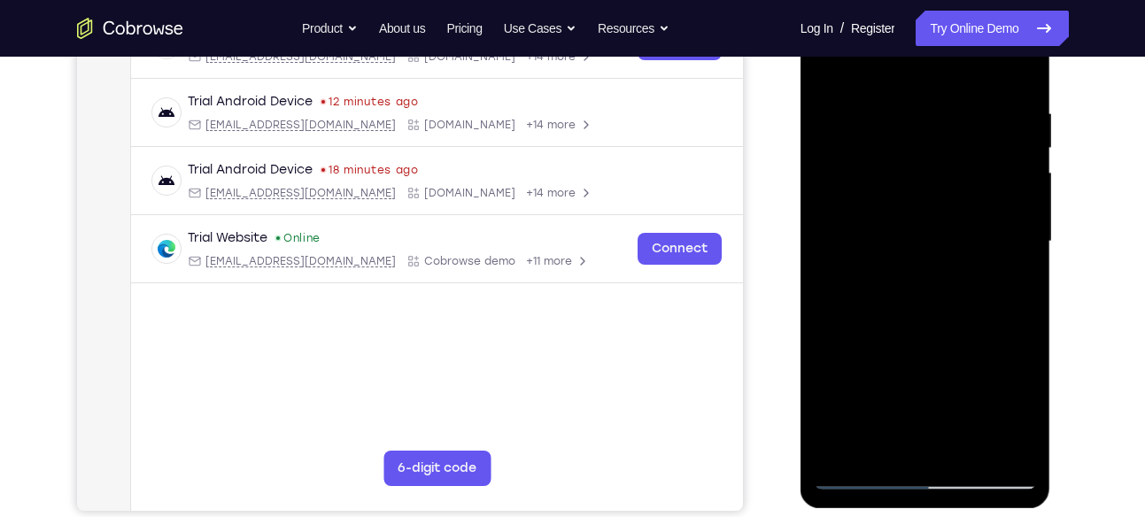
click at [859, 373] on div at bounding box center [925, 242] width 223 height 496
click at [1022, 384] on div at bounding box center [925, 242] width 223 height 496
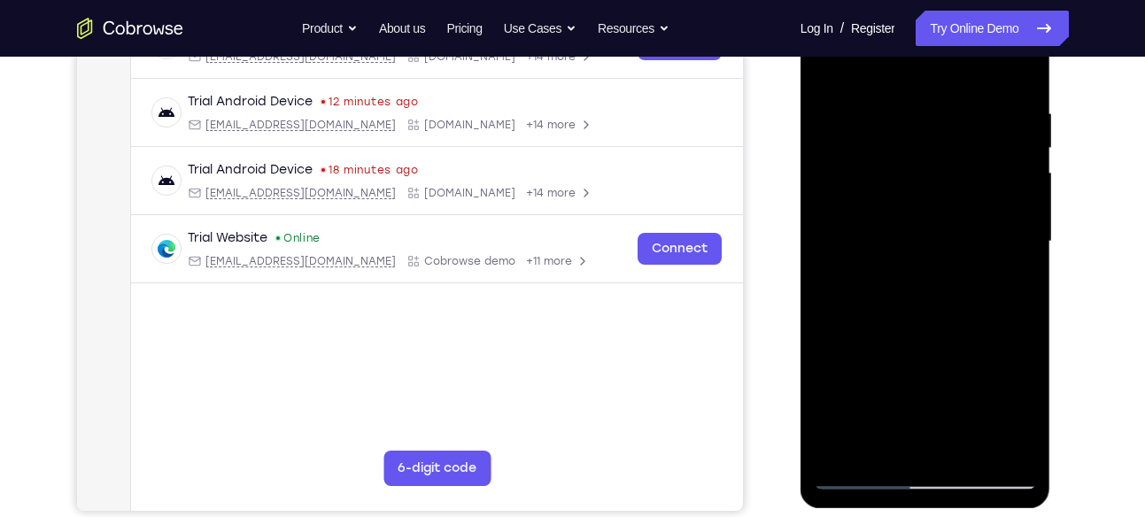
click at [1022, 384] on div at bounding box center [925, 242] width 223 height 496
click at [825, 388] on div at bounding box center [925, 242] width 223 height 496
click at [1026, 387] on div at bounding box center [925, 242] width 223 height 496
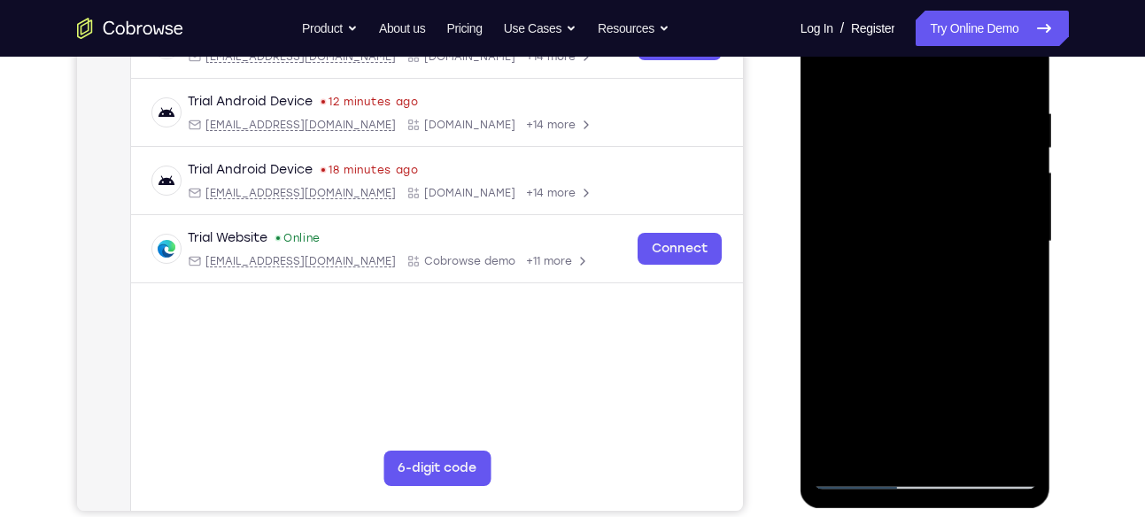
click at [828, 66] on div at bounding box center [925, 242] width 223 height 496
click at [988, 62] on div at bounding box center [925, 242] width 223 height 496
click at [1021, 114] on div at bounding box center [925, 242] width 223 height 496
click at [1021, 66] on div at bounding box center [925, 242] width 223 height 496
click at [909, 198] on div at bounding box center [925, 242] width 223 height 496
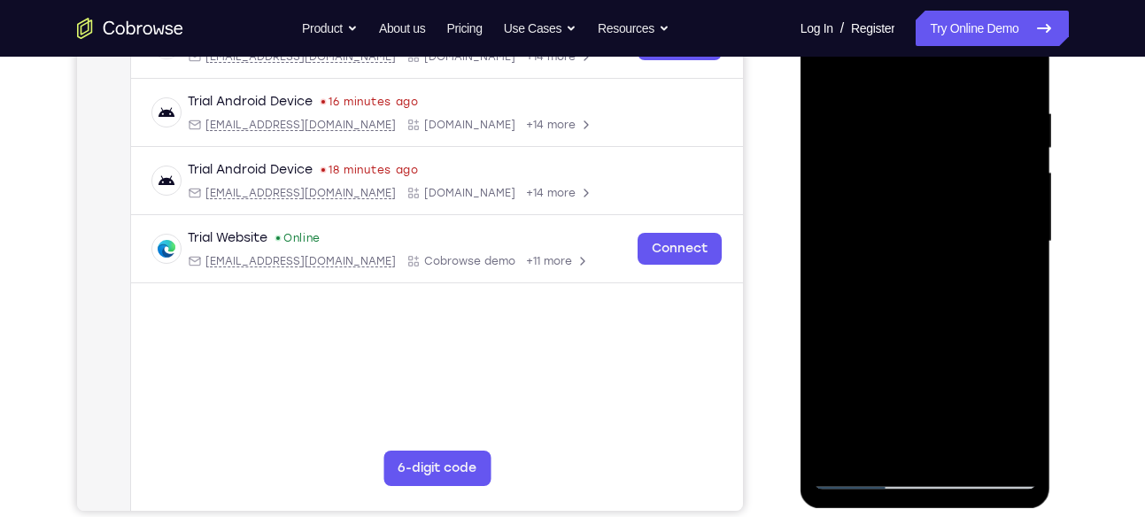
click at [1025, 220] on div at bounding box center [925, 242] width 223 height 496
click at [1025, 218] on div at bounding box center [925, 242] width 223 height 496
click at [827, 213] on div at bounding box center [925, 242] width 223 height 496
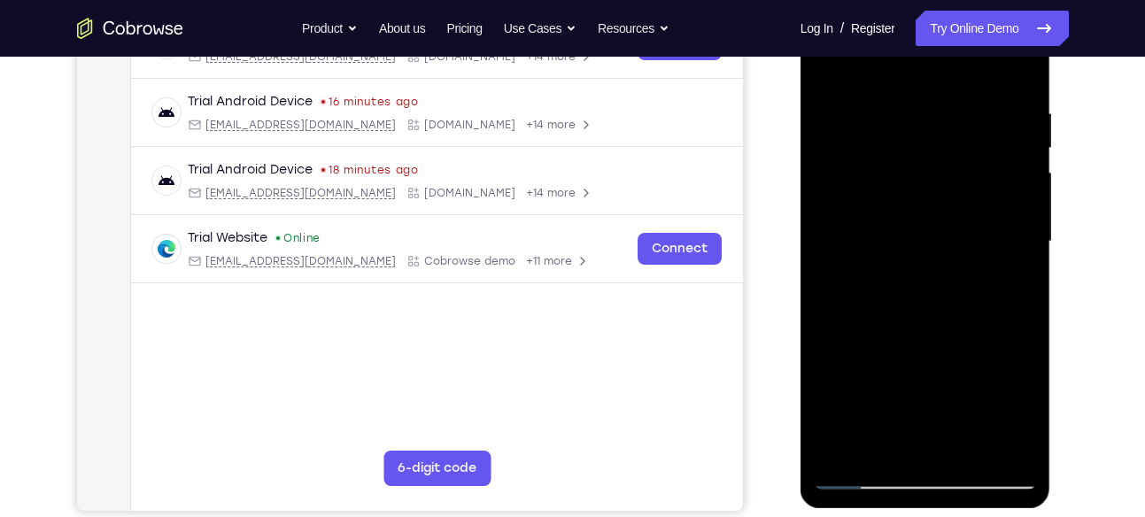
click at [841, 448] on div at bounding box center [925, 242] width 223 height 496
drag, startPoint x: 940, startPoint y: 364, endPoint x: 950, endPoint y: 262, distance: 102.3
click at [950, 262] on div at bounding box center [925, 242] width 223 height 496
drag, startPoint x: 962, startPoint y: 251, endPoint x: 959, endPoint y: 301, distance: 50.5
click at [959, 301] on div at bounding box center [925, 242] width 223 height 496
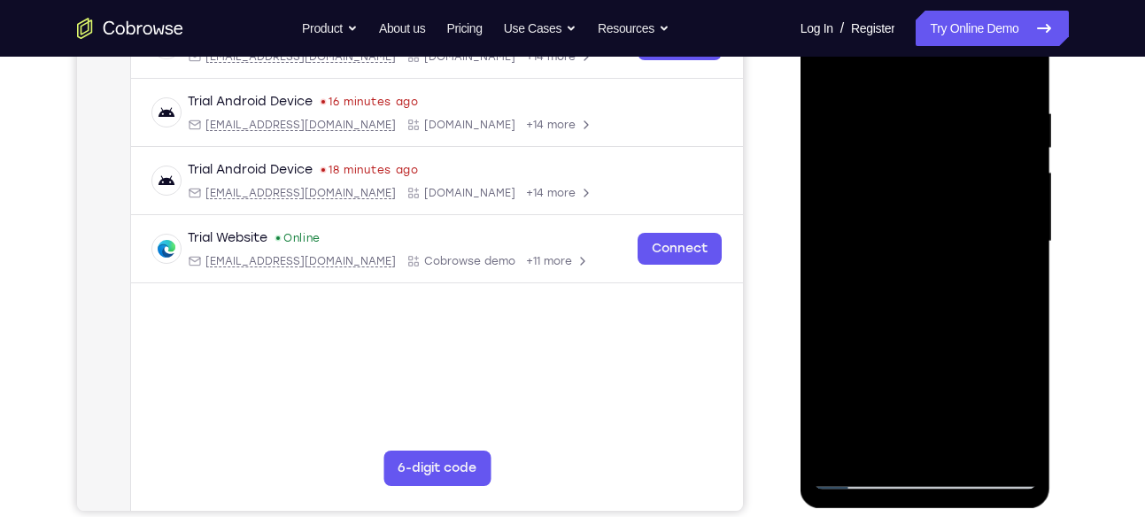
drag, startPoint x: 951, startPoint y: 305, endPoint x: 951, endPoint y: 363, distance: 57.6
click at [951, 363] on div at bounding box center [925, 242] width 223 height 496
click at [939, 290] on div at bounding box center [925, 242] width 223 height 496
drag, startPoint x: 916, startPoint y: 335, endPoint x: 938, endPoint y: 53, distance: 282.4
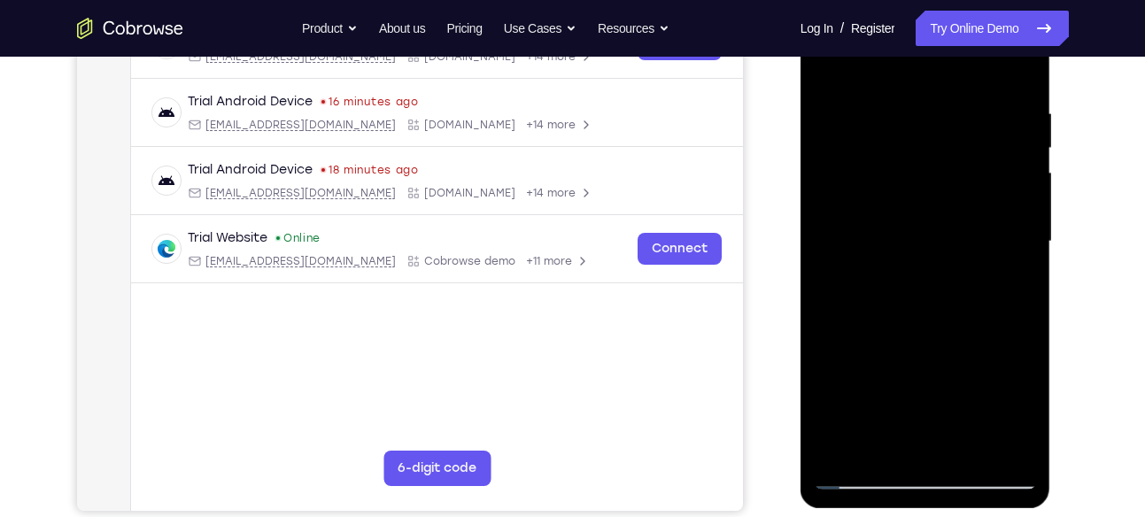
click at [938, 53] on div at bounding box center [925, 242] width 223 height 496
drag, startPoint x: 954, startPoint y: 380, endPoint x: 941, endPoint y: 112, distance: 267.7
click at [941, 112] on div at bounding box center [925, 242] width 223 height 496
drag, startPoint x: 970, startPoint y: 380, endPoint x: 955, endPoint y: 157, distance: 223.6
click at [955, 157] on div at bounding box center [925, 242] width 223 height 496
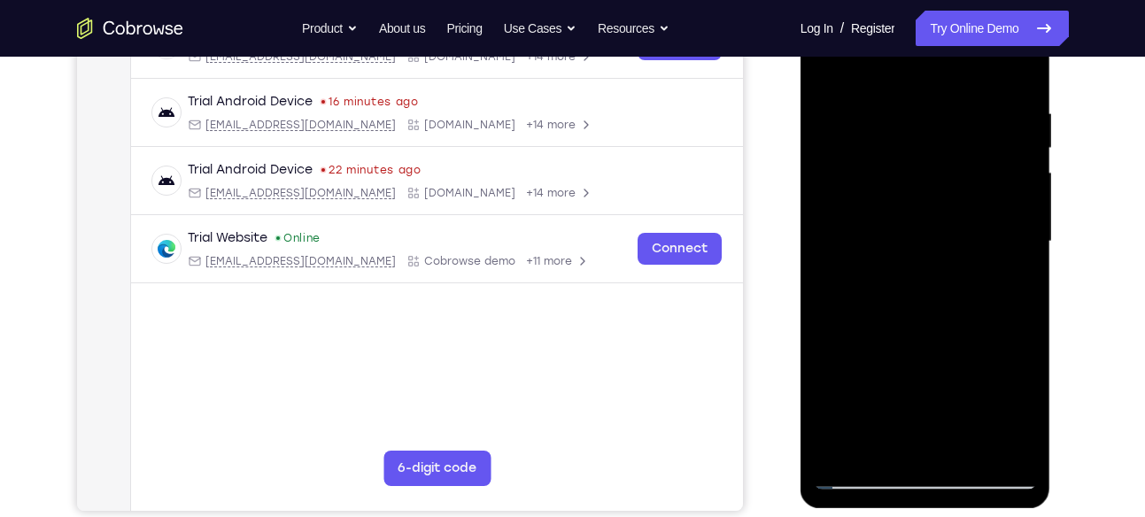
drag, startPoint x: 973, startPoint y: 372, endPoint x: 961, endPoint y: 121, distance: 250.9
click at [961, 121] on div at bounding box center [925, 242] width 223 height 496
drag, startPoint x: 961, startPoint y: 348, endPoint x: 947, endPoint y: 141, distance: 207.7
click at [947, 141] on div at bounding box center [925, 242] width 223 height 496
drag, startPoint x: 945, startPoint y: 175, endPoint x: 954, endPoint y: 289, distance: 113.8
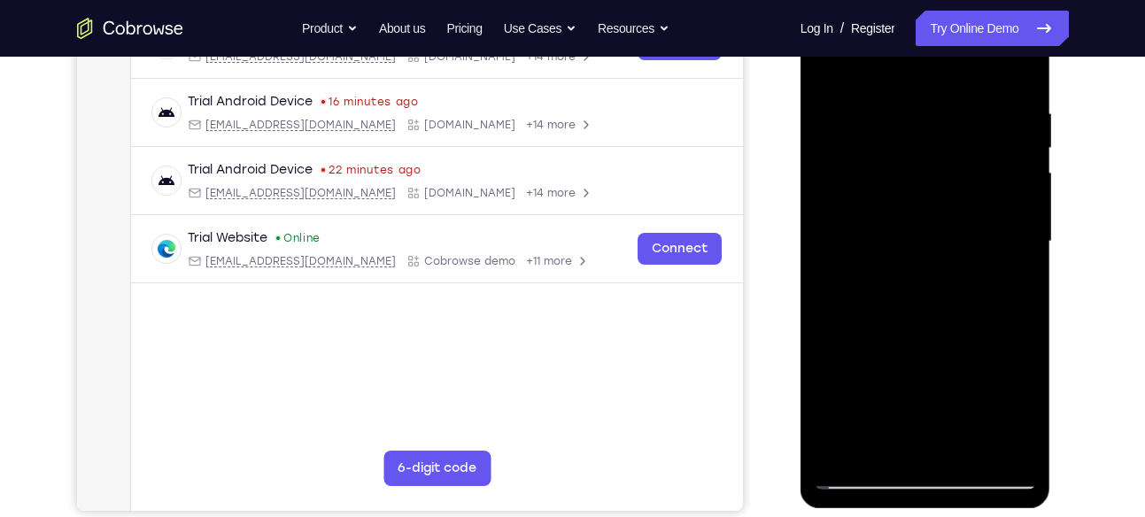
click at [954, 289] on div at bounding box center [925, 242] width 223 height 496
click at [1022, 255] on div at bounding box center [925, 242] width 223 height 496
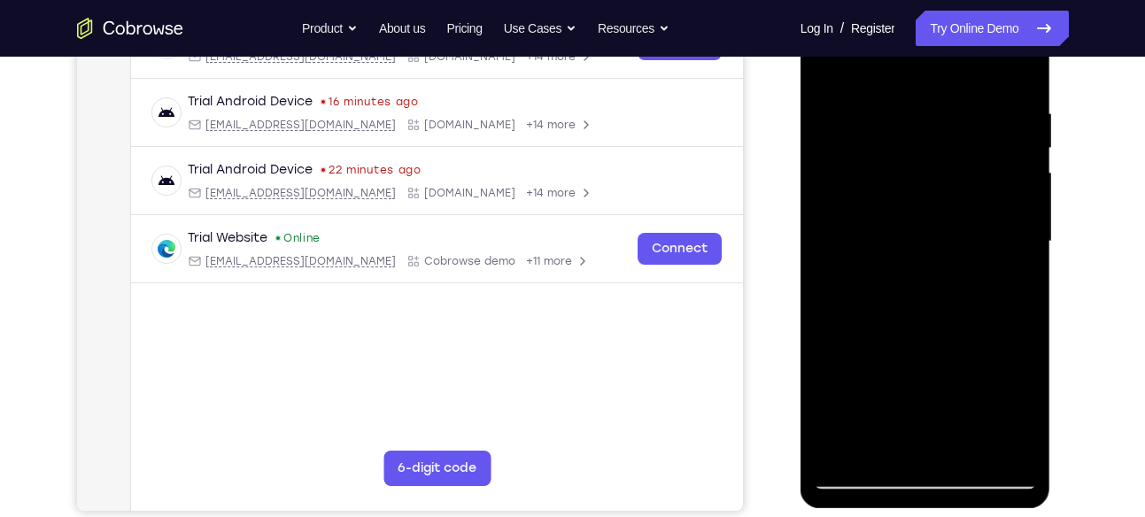
click at [1022, 255] on div at bounding box center [925, 242] width 223 height 496
